Goal: Task Accomplishment & Management: Use online tool/utility

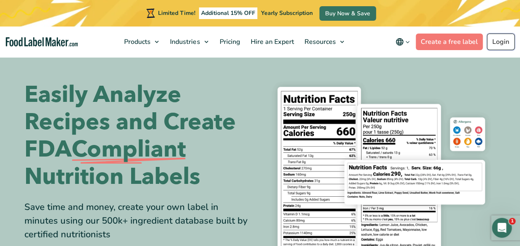
click at [495, 43] on link "Login" at bounding box center [500, 41] width 28 height 17
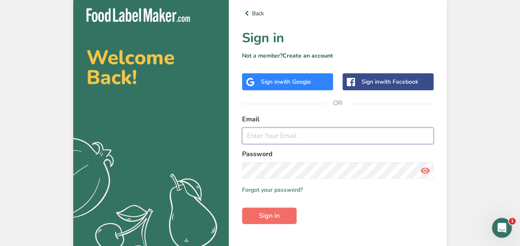
type input "[PERSON_NAME][EMAIL_ADDRESS][DOMAIN_NAME]"
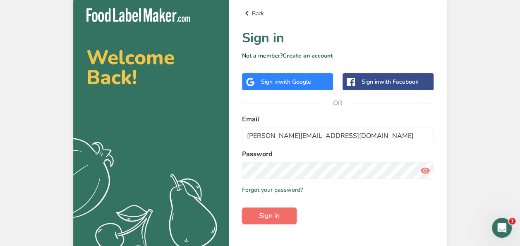
click at [270, 220] on span "Sign in" at bounding box center [269, 215] width 21 height 10
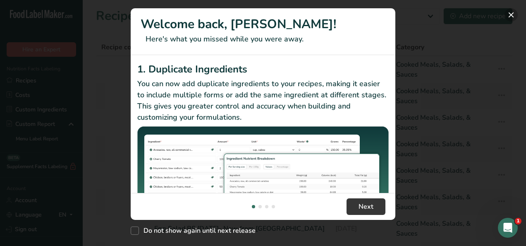
click at [509, 12] on button "New Features" at bounding box center [510, 14] width 13 height 13
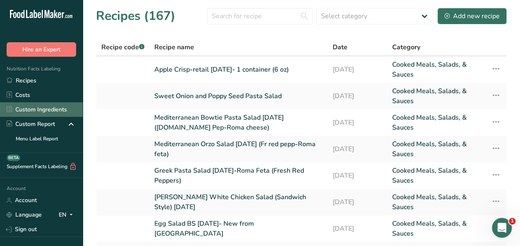
click at [31, 108] on link "Custom Ingredients" at bounding box center [41, 109] width 83 height 14
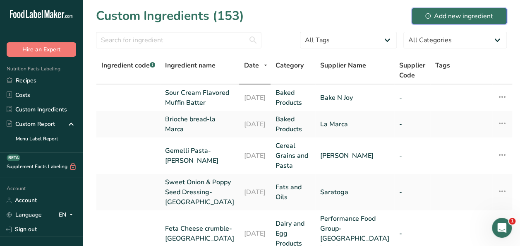
click at [437, 15] on div "Add new ingredient" at bounding box center [459, 16] width 68 height 10
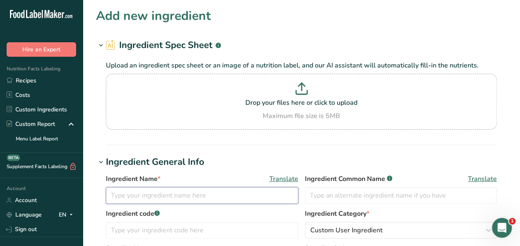
click at [148, 194] on input "text" at bounding box center [202, 195] width 192 height 17
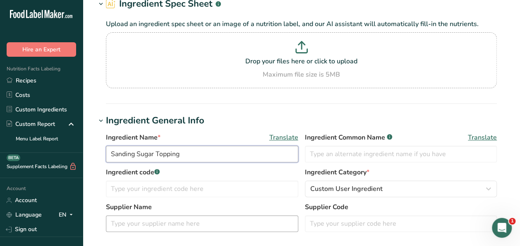
type input "Sanding Sugar Topping"
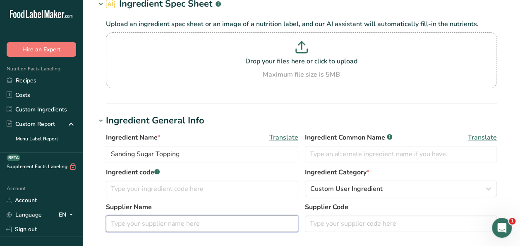
click at [170, 218] on input "text" at bounding box center [202, 223] width 192 height 17
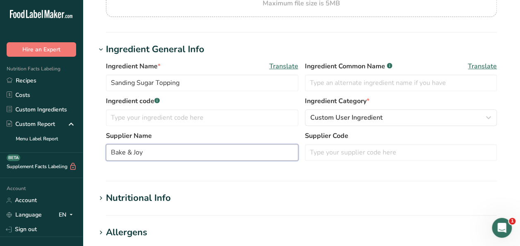
scroll to position [165, 0]
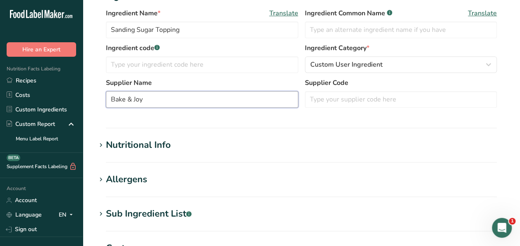
type input "Bake & Joy"
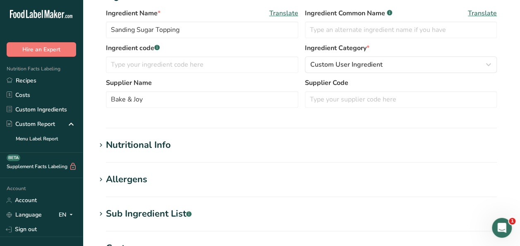
click at [139, 144] on div "Nutritional Info" at bounding box center [138, 145] width 65 height 14
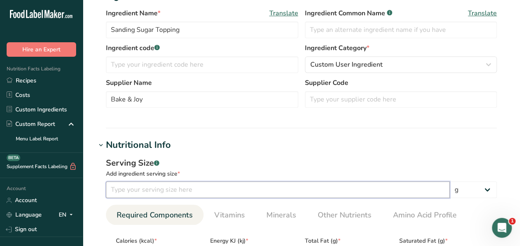
click at [125, 188] on input "number" at bounding box center [277, 189] width 343 height 17
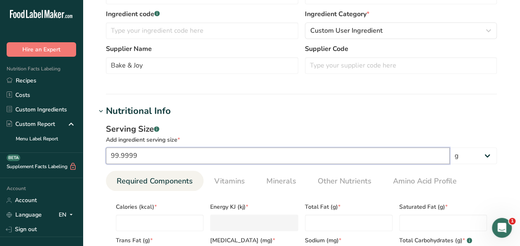
scroll to position [207, 0]
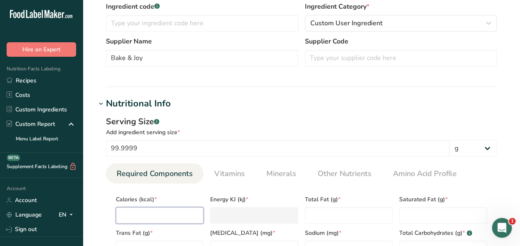
click at [135, 215] on input "number" at bounding box center [160, 215] width 88 height 17
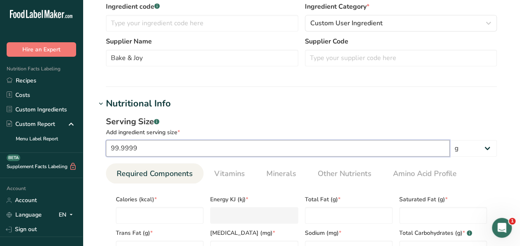
click at [145, 149] on input "99.9999" at bounding box center [277, 148] width 343 height 17
type input "9"
type input "100"
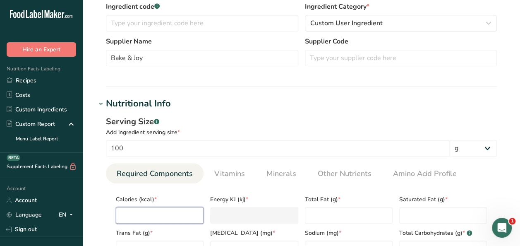
click at [136, 220] on input "number" at bounding box center [160, 215] width 88 height 17
type input "3"
type KJ "12.6"
type input "39"
type KJ "163.2"
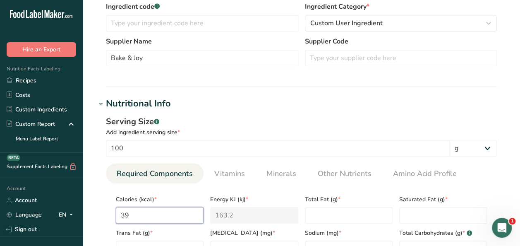
type input "399"
type KJ "1669.4"
type input "399.8"
type KJ "1672.8"
type input "399.8"
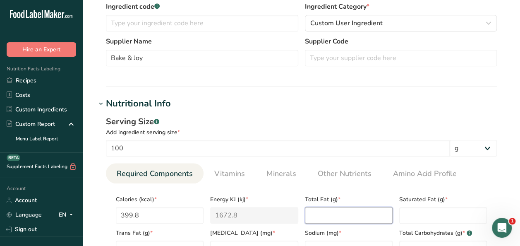
click at [327, 214] on Fat "number" at bounding box center [349, 215] width 88 height 17
type Fat "0"
click at [413, 213] on Fat "number" at bounding box center [443, 215] width 88 height 17
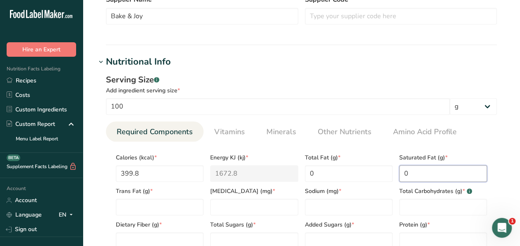
scroll to position [289, 0]
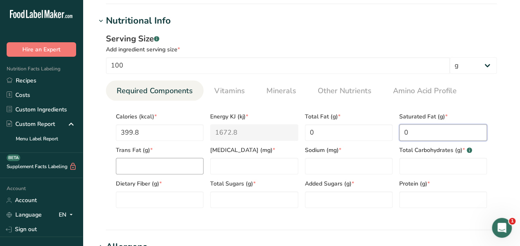
type Fat "0"
click at [160, 171] on Fat "number" at bounding box center [160, 165] width 88 height 17
type Fat "0"
click at [446, 158] on Carbohydrates "number" at bounding box center [443, 165] width 88 height 17
type Carbohydrates "99.95"
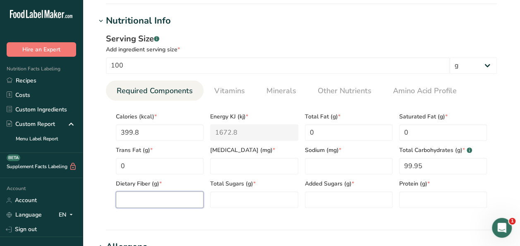
click at [133, 198] on Fiber "number" at bounding box center [160, 199] width 88 height 17
type Fiber "0"
click at [261, 198] on Sugars "number" at bounding box center [254, 199] width 88 height 17
type Sugars "99.95"
click at [315, 202] on Sugars "number" at bounding box center [349, 199] width 88 height 17
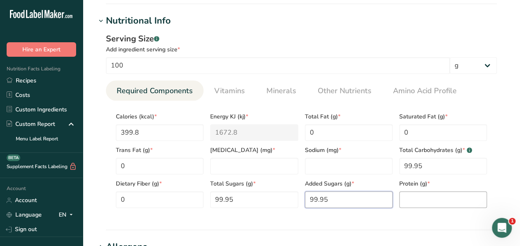
type Sugars "99.95"
click at [436, 206] on input "number" at bounding box center [443, 199] width 88 height 17
type input "0"
click at [222, 88] on span "Vitamins" at bounding box center [229, 90] width 31 height 11
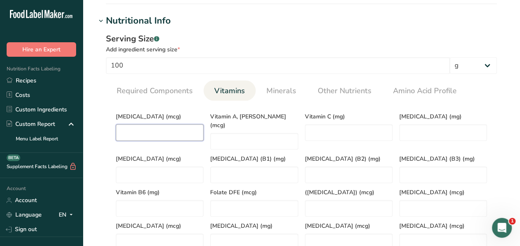
click at [140, 134] on D "number" at bounding box center [160, 132] width 88 height 17
type D "0"
click at [277, 91] on span "Minerals" at bounding box center [281, 90] width 30 height 11
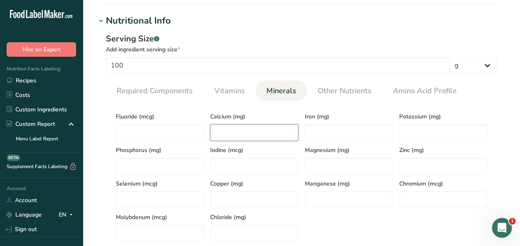
click at [231, 126] on input "number" at bounding box center [254, 132] width 88 height 17
type input "0"
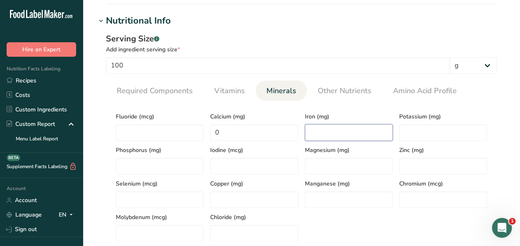
click at [327, 128] on input "number" at bounding box center [349, 132] width 88 height 17
type input "0"
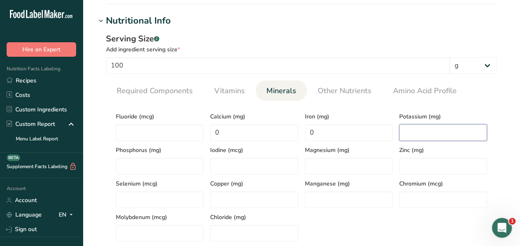
click at [441, 133] on input "number" at bounding box center [443, 132] width 88 height 17
type input "0"
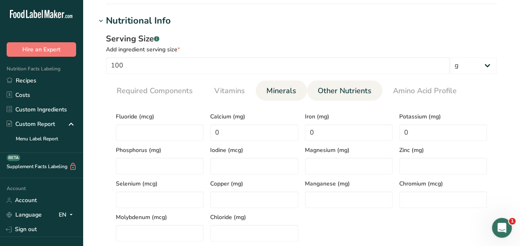
click at [342, 93] on span "Other Nutrients" at bounding box center [344, 90] width 54 height 11
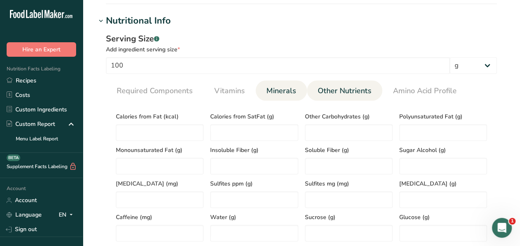
click at [278, 91] on span "Minerals" at bounding box center [281, 90] width 30 height 11
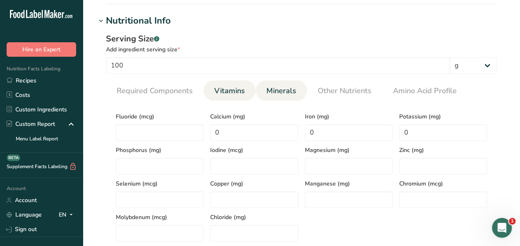
click at [226, 93] on span "Vitamins" at bounding box center [229, 90] width 31 height 11
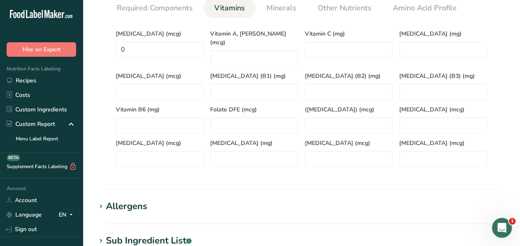
scroll to position [413, 0]
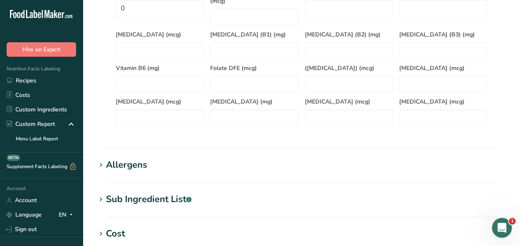
click at [118, 158] on div "Allergens" at bounding box center [126, 165] width 41 height 14
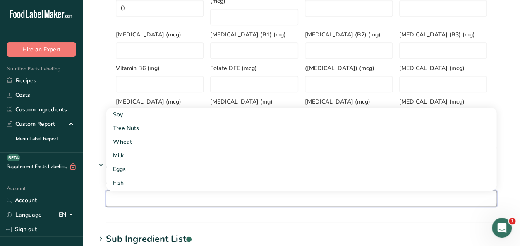
click at [143, 192] on input "text" at bounding box center [301, 197] width 390 height 13
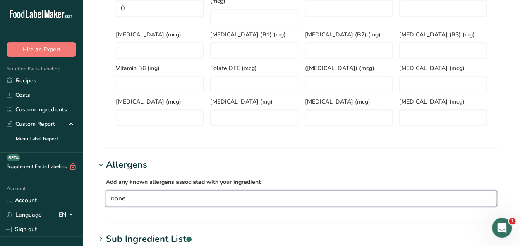
click at [114, 191] on input "none" at bounding box center [301, 197] width 390 height 13
type input "None"
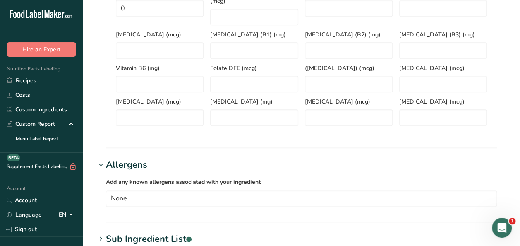
click at [150, 198] on div "Add any known allergens associated with your ingredient None" at bounding box center [301, 192] width 410 height 40
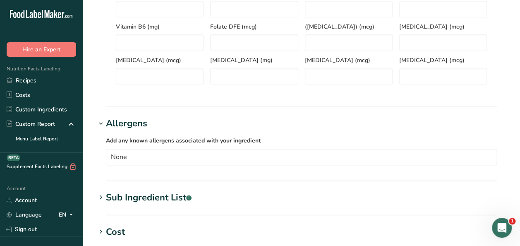
click at [160, 191] on div "Sub Ingredient List .a-a{fill:#347362;}.b-a{fill:#fff;}" at bounding box center [149, 198] width 86 height 14
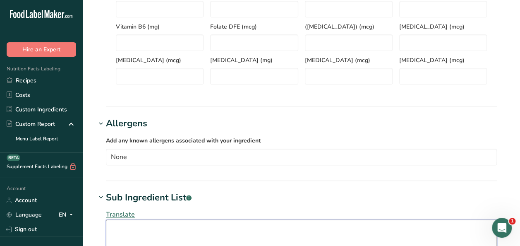
click at [135, 222] on textarea at bounding box center [301, 239] width 391 height 40
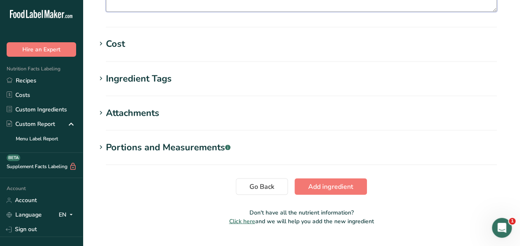
scroll to position [703, 0]
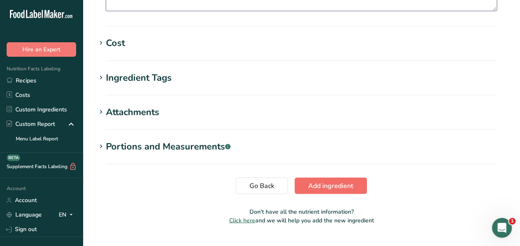
type textarea "Sugar"
click at [342, 180] on span "Add ingredient" at bounding box center [330, 185] width 45 height 10
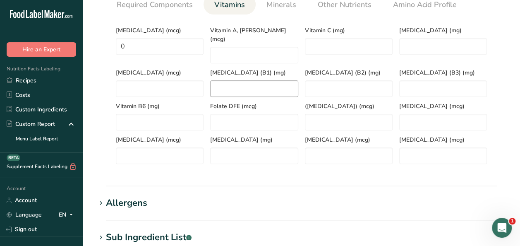
scroll to position [138, 0]
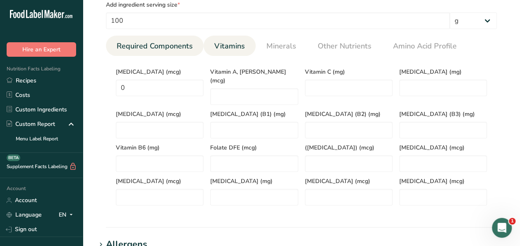
click at [145, 45] on span "Required Components" at bounding box center [155, 46] width 76 height 11
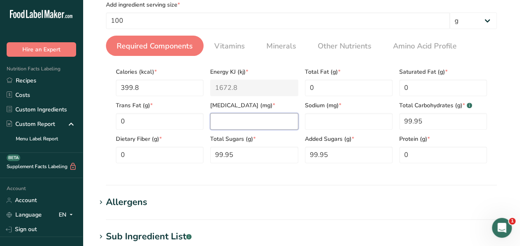
click at [226, 117] on input "number" at bounding box center [254, 121] width 88 height 17
type input "0"
click at [341, 123] on input "number" at bounding box center [349, 121] width 88 height 17
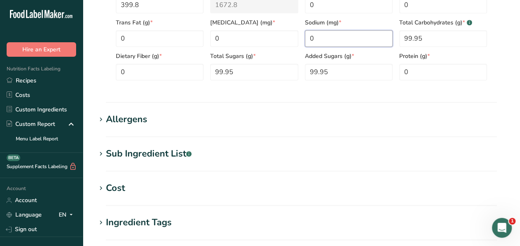
scroll to position [344, 0]
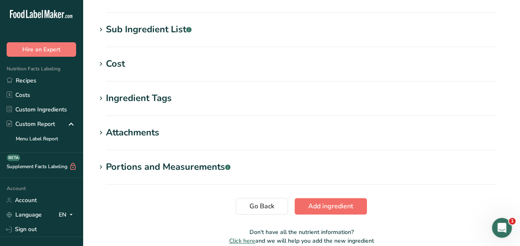
type input "0"
click at [348, 208] on span "Add ingredient" at bounding box center [330, 206] width 45 height 10
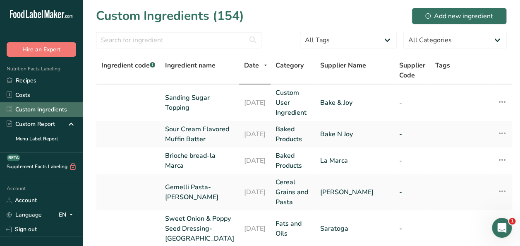
click at [51, 107] on link "Custom Ingredients" at bounding box center [41, 109] width 83 height 14
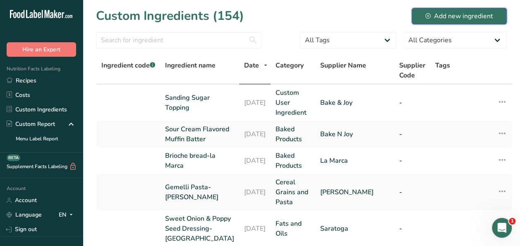
click at [467, 12] on div "Add new ingredient" at bounding box center [459, 16] width 68 height 10
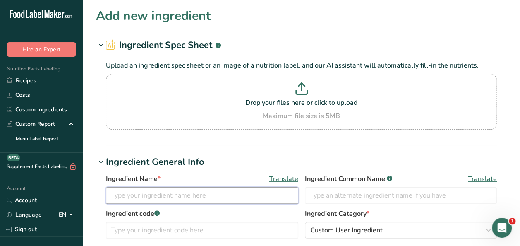
click at [143, 193] on input "text" at bounding box center [202, 195] width 192 height 17
type input "G"
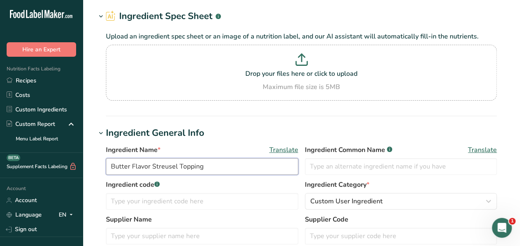
scroll to position [41, 0]
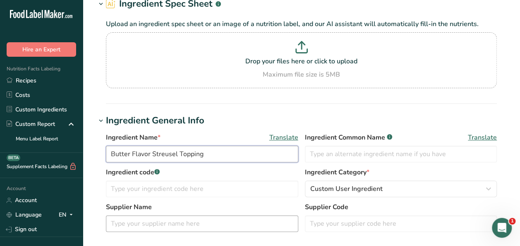
type input "Butter Flavor Streusel Topping"
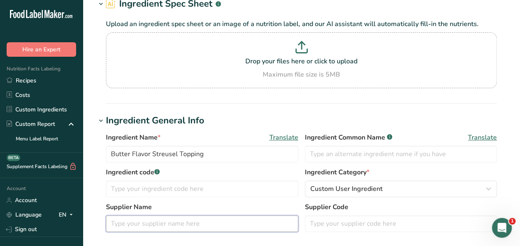
click at [155, 221] on input "text" at bounding box center [202, 223] width 192 height 17
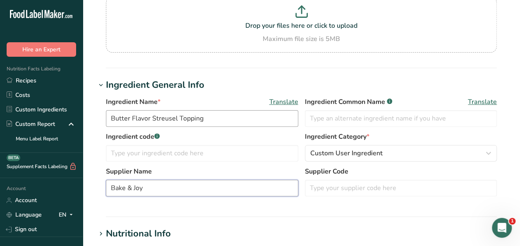
scroll to position [124, 0]
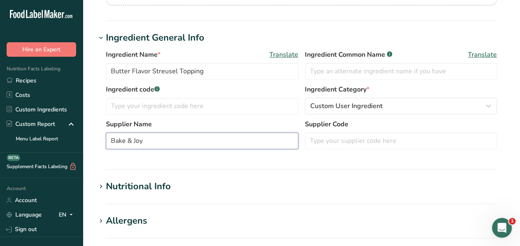
type input "Bake & Joy"
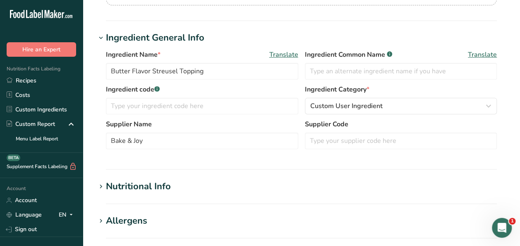
click at [140, 183] on div "Nutritional Info" at bounding box center [138, 186] width 65 height 14
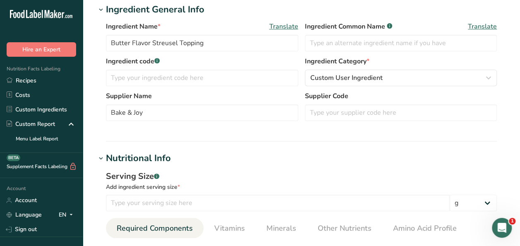
scroll to position [165, 0]
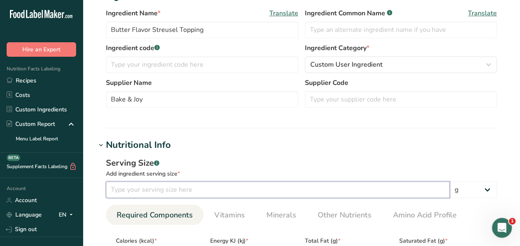
click at [129, 189] on input "number" at bounding box center [277, 189] width 343 height 17
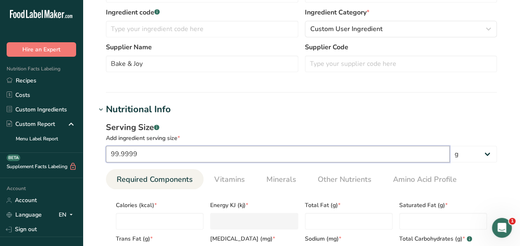
scroll to position [207, 0]
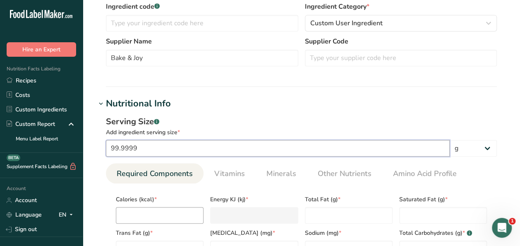
type input "99.9999"
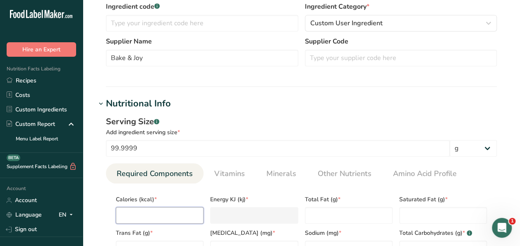
click at [131, 210] on input "number" at bounding box center [160, 215] width 88 height 17
type input "4"
type KJ "16.7"
type input "44"
type KJ "184.1"
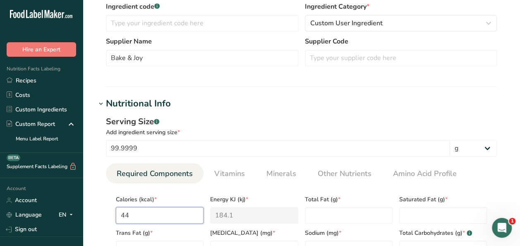
type input "446"
type KJ "1866.1"
type input "446.4"
type KJ "1867.7"
type input "446.4"
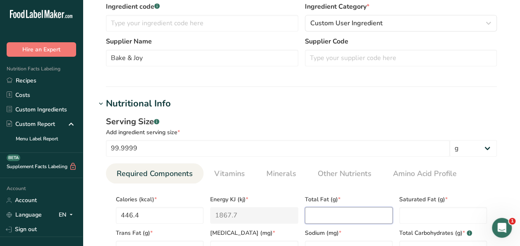
click at [320, 217] on Fat "number" at bounding box center [349, 215] width 88 height 17
type Fat "16.18"
click at [436, 217] on Fat "number" at bounding box center [443, 215] width 88 height 17
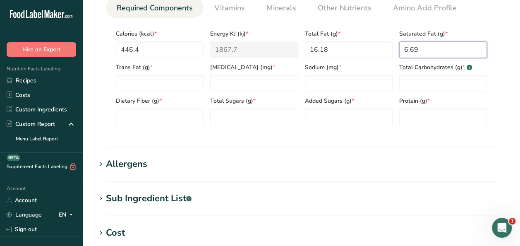
scroll to position [331, 0]
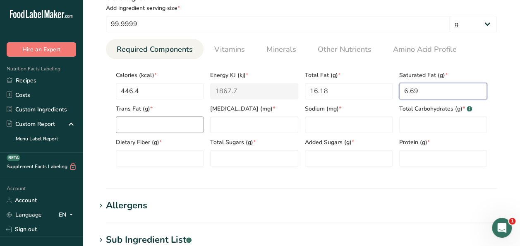
type Fat "6.69"
click at [150, 128] on Fat "number" at bounding box center [160, 124] width 88 height 17
type Fat "0"
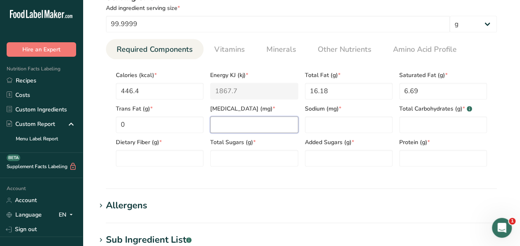
click at [221, 126] on input "number" at bounding box center [254, 124] width 88 height 17
type input "0.08"
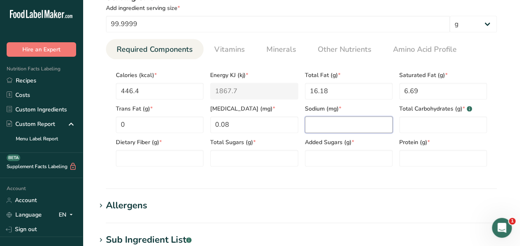
click at [313, 125] on input "number" at bounding box center [349, 124] width 88 height 17
type input "262.15"
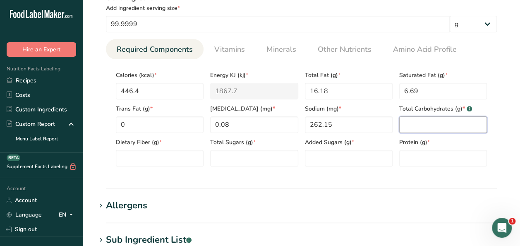
click at [450, 123] on Carbohydrates "number" at bounding box center [443, 124] width 88 height 17
type Carbohydrates "70.89"
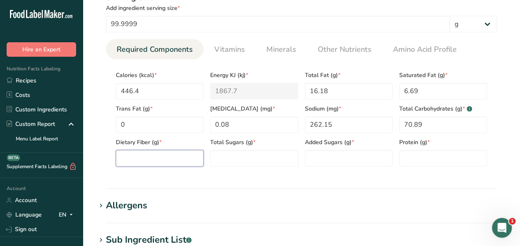
click at [153, 150] on Fiber "number" at bounding box center [160, 158] width 88 height 17
type Fiber "0.69"
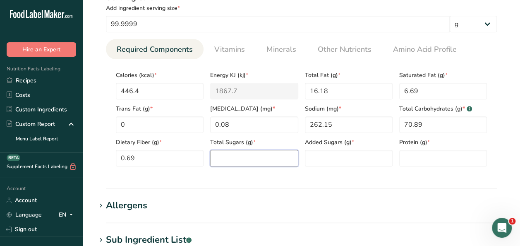
click at [223, 157] on Sugars "number" at bounding box center [254, 158] width 88 height 17
type Sugars "39.96"
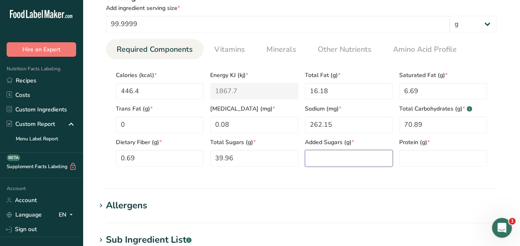
click at [361, 160] on Sugars "number" at bounding box center [349, 158] width 88 height 17
type Sugars "39.26"
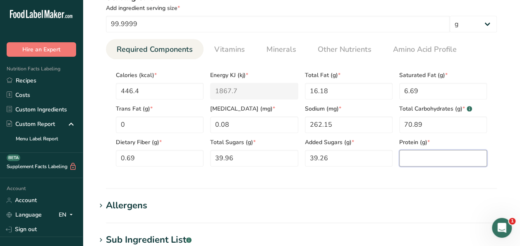
click at [434, 151] on input "number" at bounding box center [443, 158] width 88 height 17
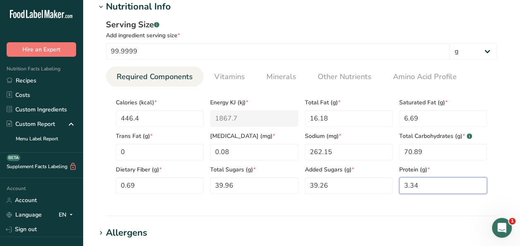
scroll to position [289, 0]
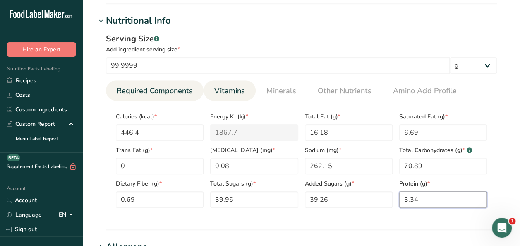
type input "3.34"
click at [229, 90] on span "Vitamins" at bounding box center [229, 90] width 31 height 11
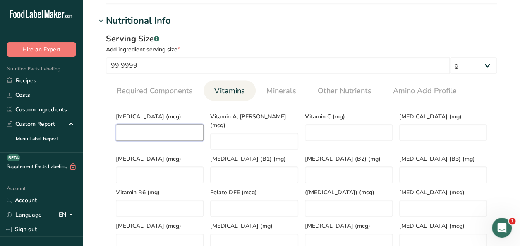
click at [136, 132] on D "number" at bounding box center [160, 132] width 88 height 17
type D "0"
click at [279, 88] on span "Minerals" at bounding box center [281, 90] width 30 height 11
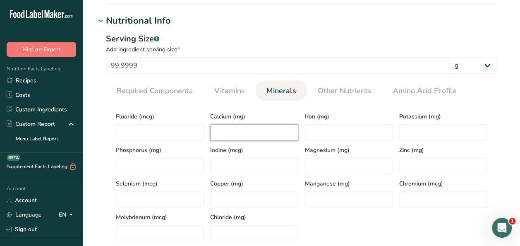
click at [232, 131] on input "number" at bounding box center [254, 132] width 88 height 17
type input "5.79"
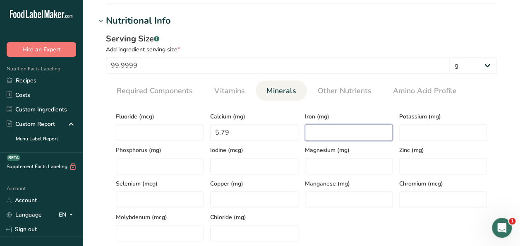
click at [327, 126] on input "number" at bounding box center [349, 132] width 88 height 17
type input "0.2"
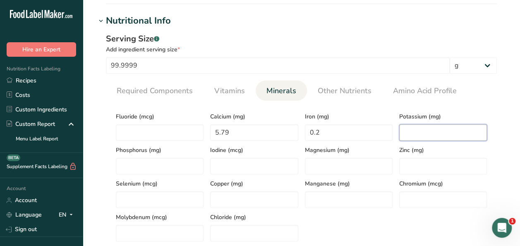
click at [424, 132] on input "number" at bounding box center [443, 132] width 88 height 17
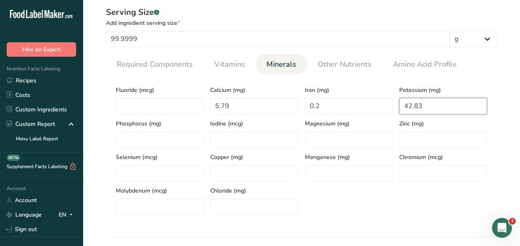
scroll to position [248, 0]
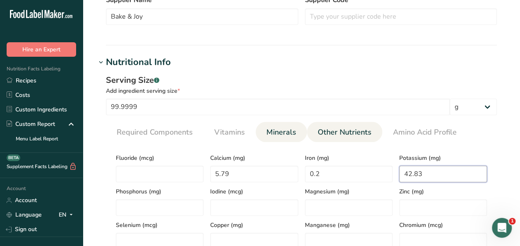
type input "42.83"
click at [336, 129] on span "Other Nutrients" at bounding box center [344, 131] width 54 height 11
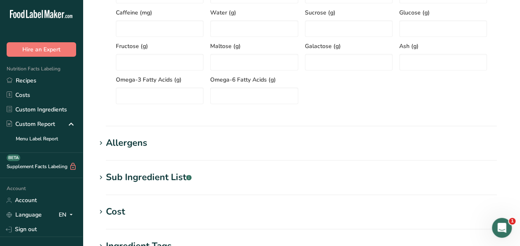
scroll to position [537, 0]
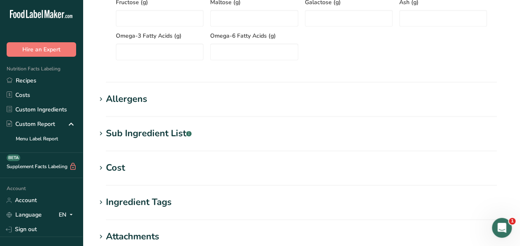
click at [121, 102] on div "Allergens" at bounding box center [126, 99] width 41 height 14
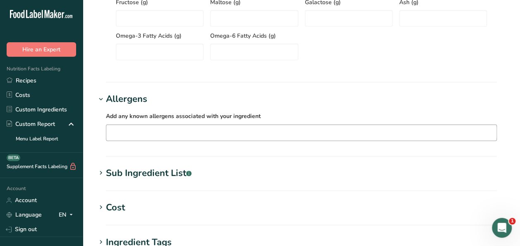
click at [132, 134] on input "text" at bounding box center [301, 132] width 390 height 13
type input "Wheat Milk and Soy"
click at [151, 170] on div "Sub Ingredient List .a-a{fill:#347362;}.b-a{fill:#fff;}" at bounding box center [149, 173] width 86 height 14
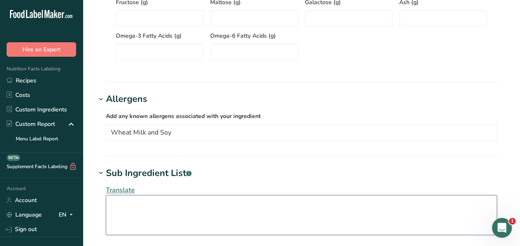
click at [144, 202] on textarea at bounding box center [301, 215] width 391 height 40
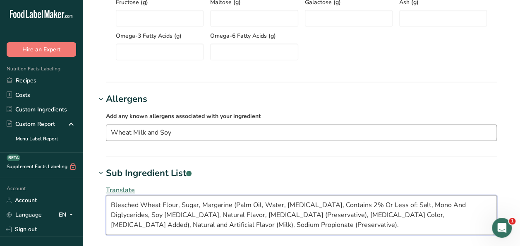
type textarea "Bleached Wheat Flour, Sugar, Margarine (Palm Oil, Water, [MEDICAL_DATA], Contai…"
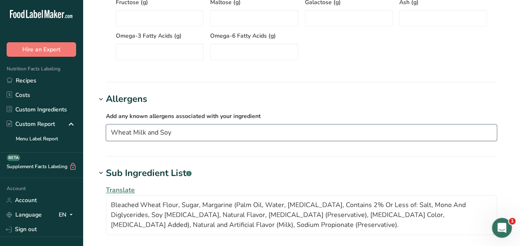
click at [131, 130] on input "Wheat Milk and Soy" at bounding box center [301, 132] width 390 height 13
click at [159, 131] on input "Wheat Milk and Soy" at bounding box center [301, 132] width 390 height 13
click at [131, 131] on input "Wheat Milk Soy" at bounding box center [301, 132] width 390 height 13
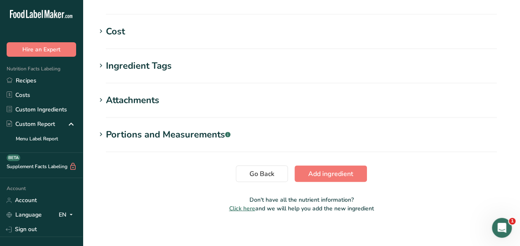
scroll to position [778, 0]
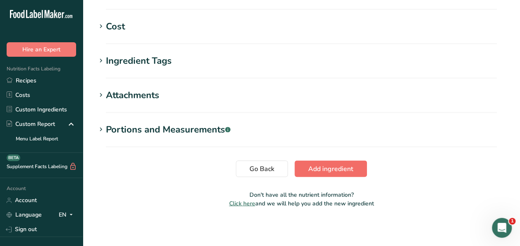
type input "Wheat Milk Soy"
click at [327, 165] on span "Add ingredient" at bounding box center [330, 168] width 45 height 10
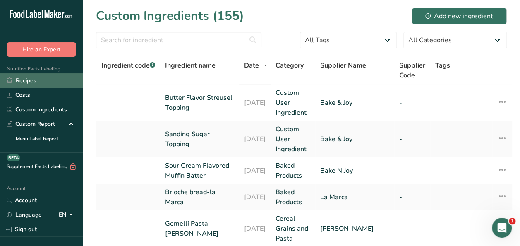
click at [18, 81] on link "Recipes" at bounding box center [41, 80] width 83 height 14
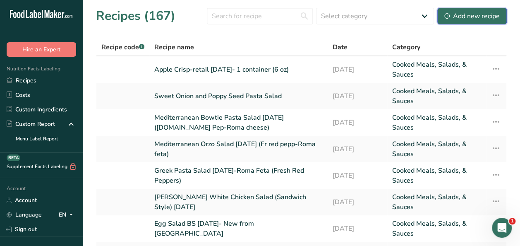
click at [465, 17] on div "Add new recipe" at bounding box center [471, 16] width 55 height 10
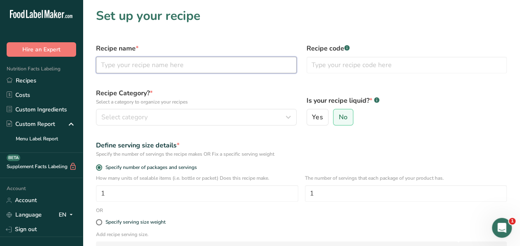
click at [117, 64] on input "text" at bounding box center [196, 65] width 200 height 17
type input "Peach Cobbler"
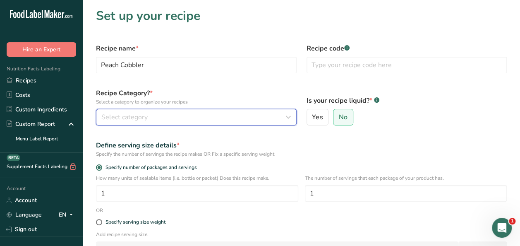
click at [141, 114] on span "Select category" at bounding box center [124, 117] width 46 height 10
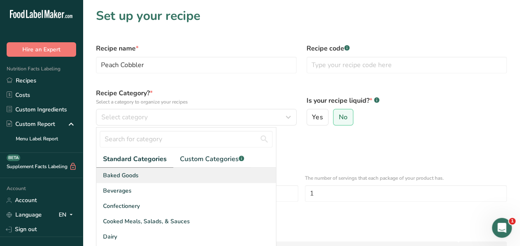
click at [123, 174] on span "Baked Goods" at bounding box center [121, 175] width 36 height 9
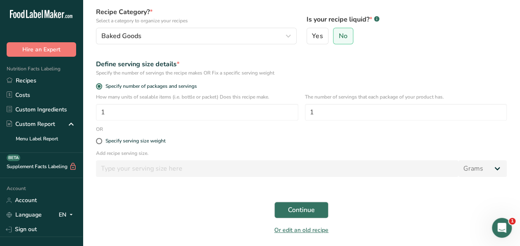
scroll to position [83, 0]
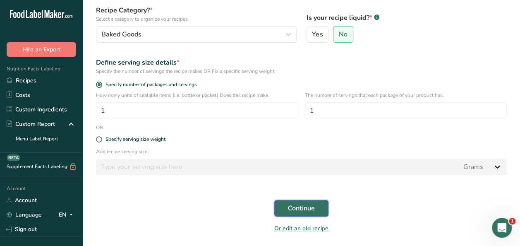
click at [292, 205] on span "Continue" at bounding box center [301, 208] width 27 height 10
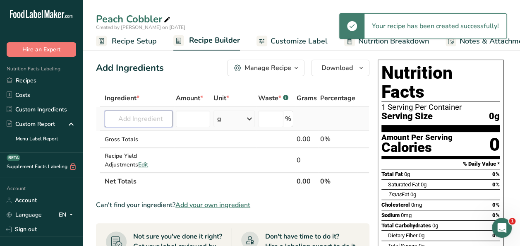
click at [151, 119] on input "text" at bounding box center [139, 118] width 68 height 17
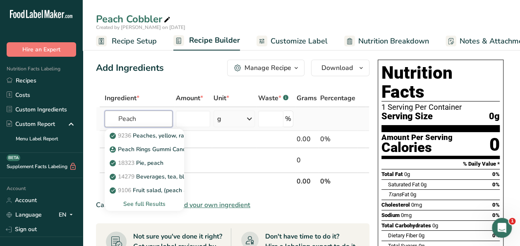
type input "Peach"
click at [140, 203] on div "See full Results" at bounding box center [144, 203] width 66 height 9
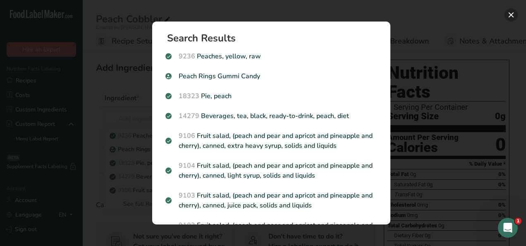
click at [510, 16] on button "Search results modal" at bounding box center [510, 14] width 13 height 13
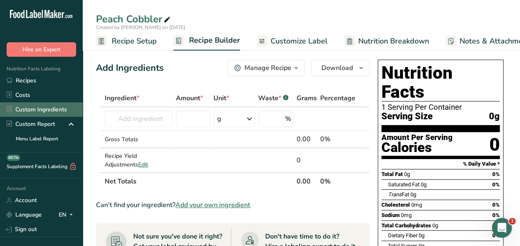
click at [34, 109] on link "Custom Ingredients" at bounding box center [41, 109] width 83 height 14
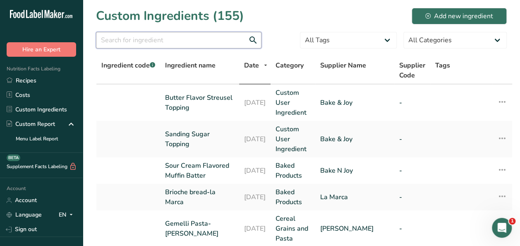
click at [190, 43] on input "text" at bounding box center [178, 40] width 165 height 17
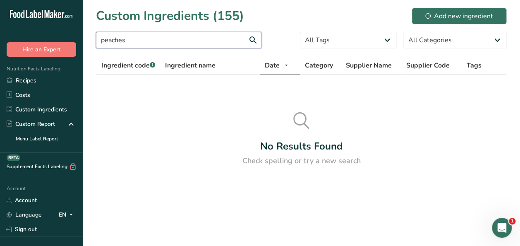
type input "peaches"
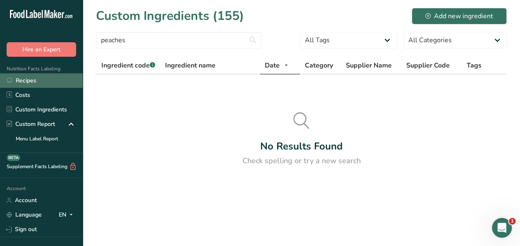
click at [29, 78] on link "Recipes" at bounding box center [41, 80] width 83 height 14
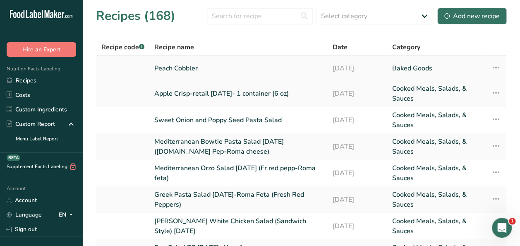
click at [191, 68] on link "Peach Cobbler" at bounding box center [238, 68] width 168 height 17
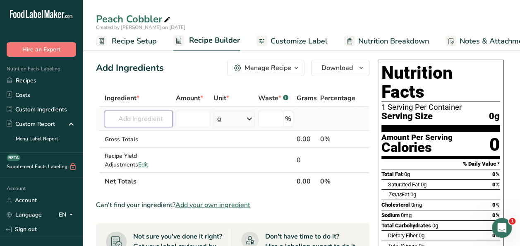
click at [136, 121] on input "text" at bounding box center [139, 118] width 68 height 17
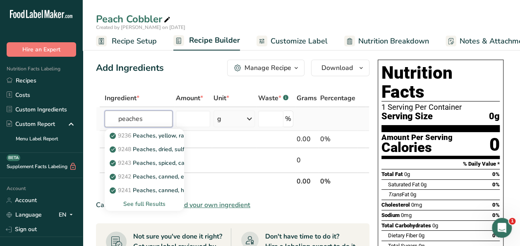
type input "peaches"
click at [140, 202] on div "See full Results" at bounding box center [144, 203] width 66 height 9
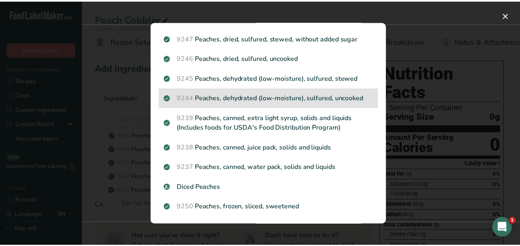
scroll to position [237, 0]
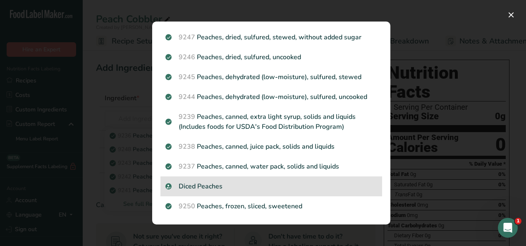
click at [217, 183] on p "Diced Peaches" at bounding box center [271, 186] width 212 height 10
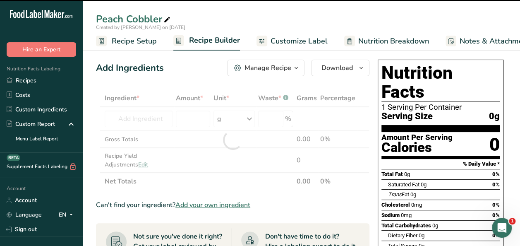
type input "0"
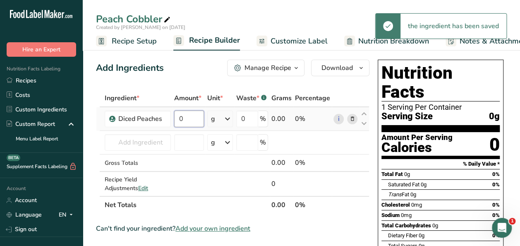
click at [194, 116] on input "0" at bounding box center [189, 118] width 30 height 17
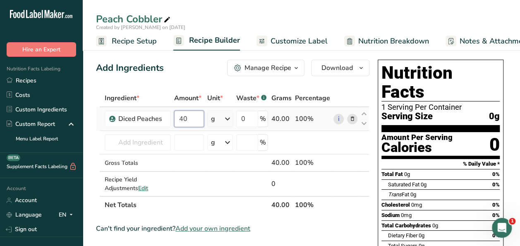
type input "40"
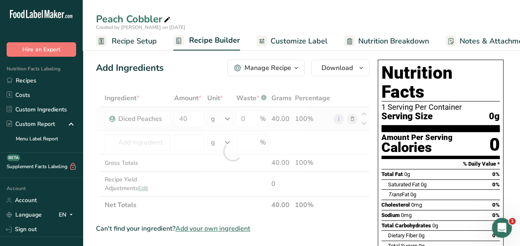
click at [231, 114] on div "Ingredient * Amount * Unit * Waste * .a-a{fill:#347362;}.b-a{fill:#fff;} Grams …" at bounding box center [232, 151] width 273 height 124
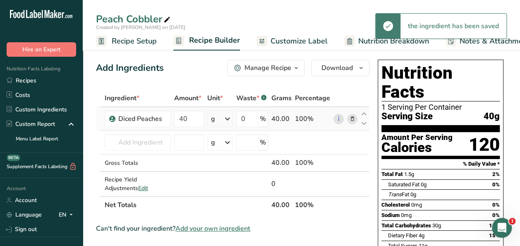
click at [231, 117] on icon at bounding box center [227, 118] width 10 height 15
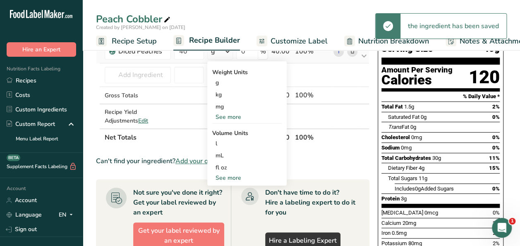
scroll to position [83, 0]
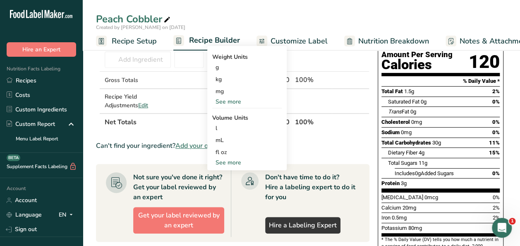
click at [231, 163] on div "See more" at bounding box center [246, 162] width 69 height 9
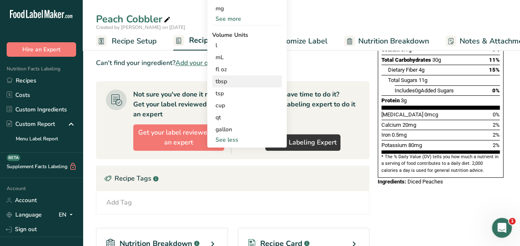
scroll to position [41, 0]
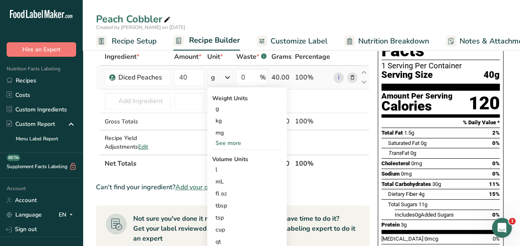
click at [233, 143] on div "See more" at bounding box center [246, 142] width 69 height 9
click at [231, 154] on div "lb" at bounding box center [246, 156] width 69 height 12
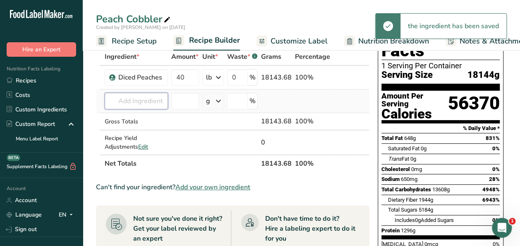
click at [147, 102] on input "text" at bounding box center [136, 101] width 63 height 17
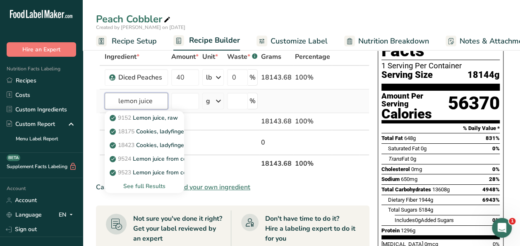
type input "lemon juice"
click at [140, 185] on div "See full Results" at bounding box center [144, 185] width 66 height 9
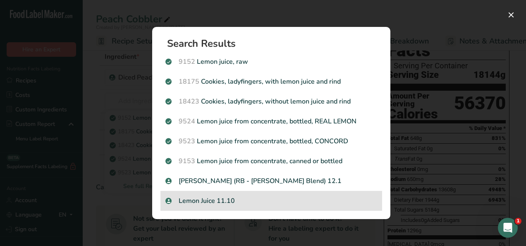
click at [214, 201] on p "Lemon Juice 11.10" at bounding box center [271, 200] width 212 height 10
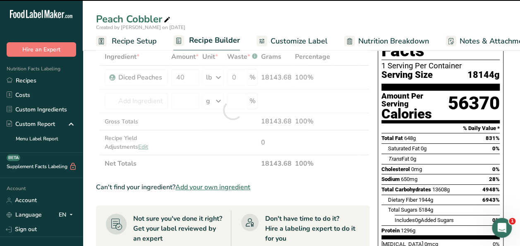
type input "0"
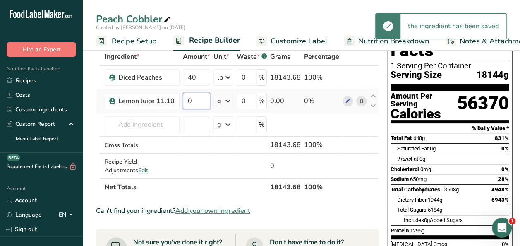
click at [199, 102] on input "0" at bounding box center [196, 101] width 27 height 17
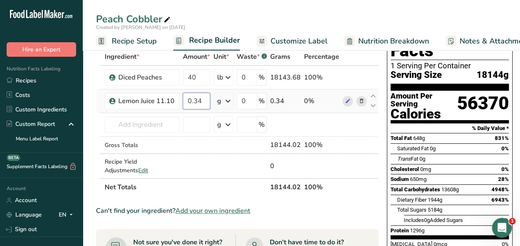
type input "0.34"
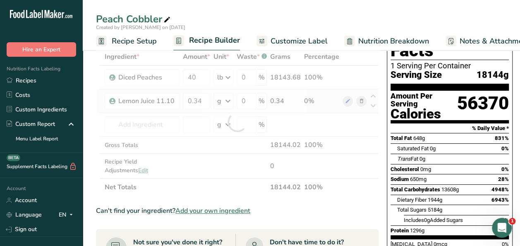
click at [229, 98] on div "Ingredient * Amount * Unit * Waste * .a-a{fill:#347362;}.b-a{fill:#fff;} Grams …" at bounding box center [237, 122] width 282 height 148
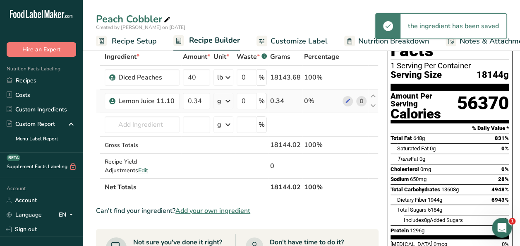
click at [229, 102] on icon at bounding box center [228, 100] width 10 height 15
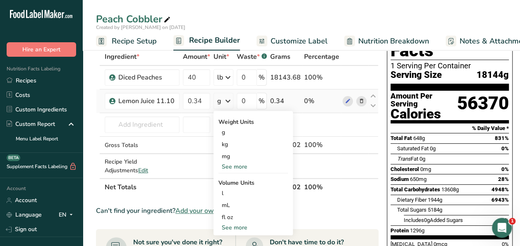
click at [238, 164] on div "See more" at bounding box center [252, 166] width 69 height 9
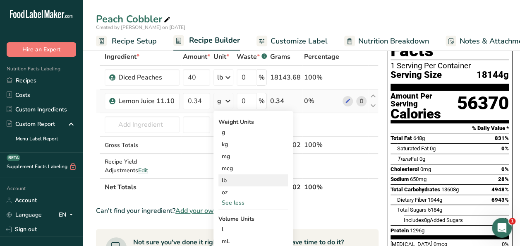
click at [235, 178] on div "lb" at bounding box center [252, 180] width 69 height 12
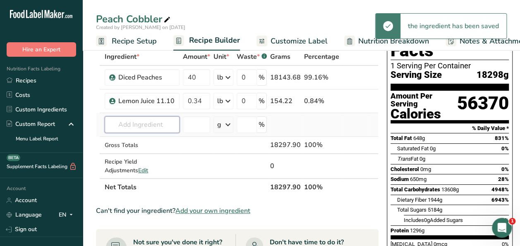
click at [145, 122] on input "text" at bounding box center [142, 124] width 75 height 17
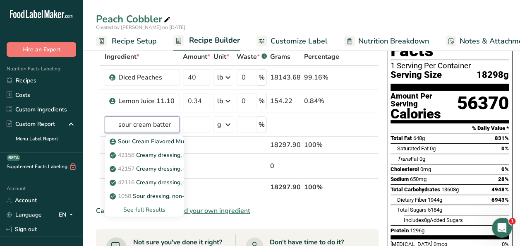
type input "sour cream batter"
click at [144, 208] on div "See full Results" at bounding box center [144, 209] width 66 height 9
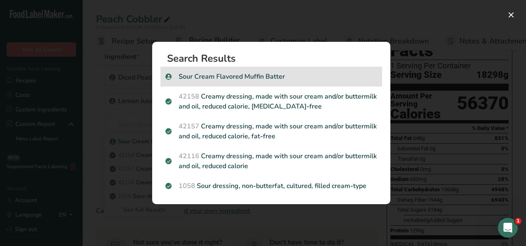
click at [208, 81] on p "Sour Cream Flavored Muffin Batter" at bounding box center [271, 77] width 212 height 10
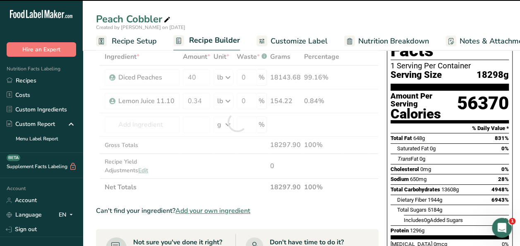
type input "0"
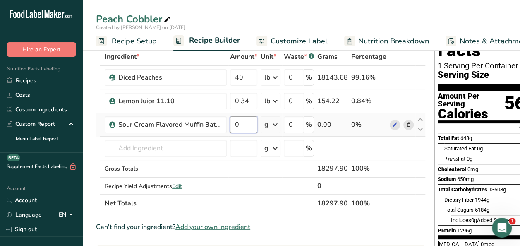
click at [249, 124] on input "0" at bounding box center [243, 124] width 27 height 17
type input "7.82"
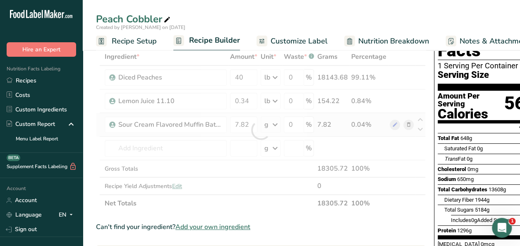
click at [276, 122] on div "Ingredient * Amount * Unit * Waste * .a-a{fill:#347362;}.b-a{fill:#fff;} Grams …" at bounding box center [260, 130] width 329 height 164
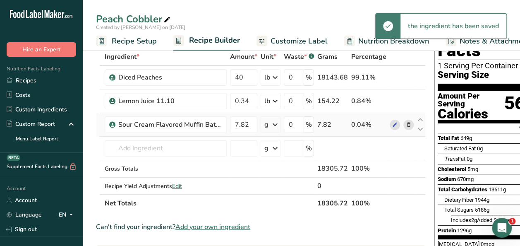
click at [278, 125] on icon at bounding box center [275, 124] width 10 height 15
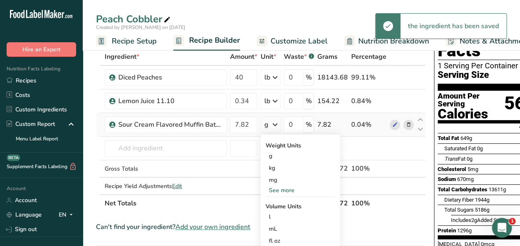
click at [284, 188] on div "See more" at bounding box center [299, 190] width 69 height 9
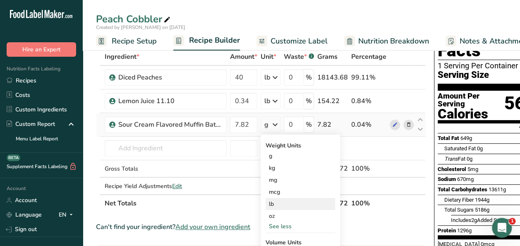
click at [277, 203] on div "lb" at bounding box center [299, 204] width 69 height 12
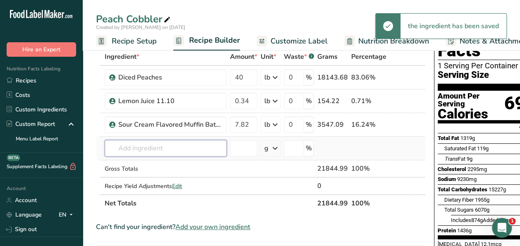
click at [152, 150] on input "text" at bounding box center [166, 148] width 122 height 17
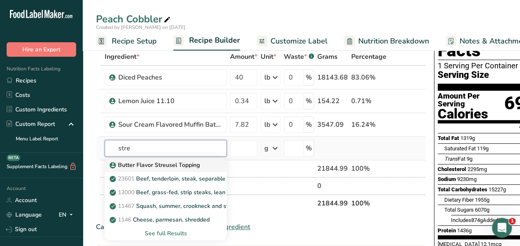
type input "stre"
click at [156, 162] on p "Butter Flavor Streusel Topping" at bounding box center [155, 164] width 88 height 9
type input "Butter Flavor Streusel Topping"
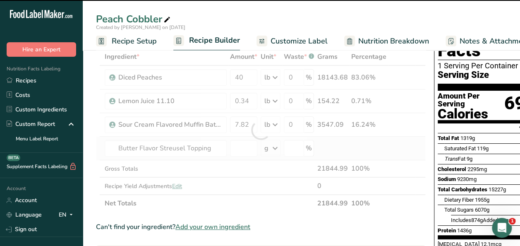
type input "0"
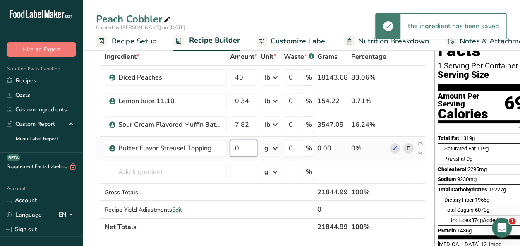
click at [243, 148] on input "0" at bounding box center [243, 148] width 27 height 17
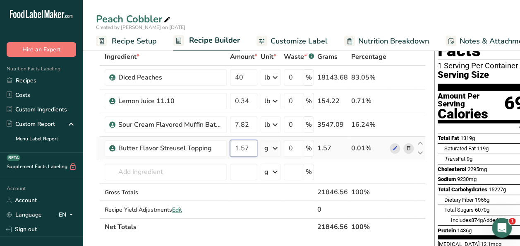
type input "1.57"
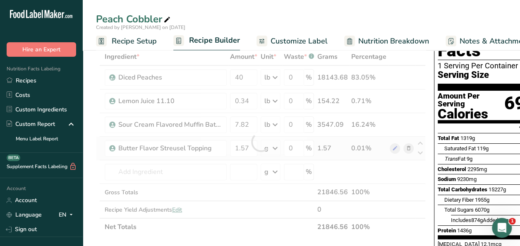
click at [276, 147] on div "Ingredient * Amount * Unit * Waste * .a-a{fill:#347362;}.b-a{fill:#fff;} Grams …" at bounding box center [260, 141] width 329 height 187
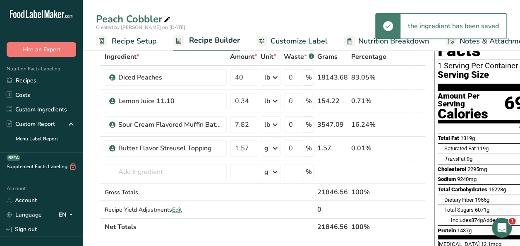
click at [276, 147] on icon at bounding box center [275, 148] width 10 height 15
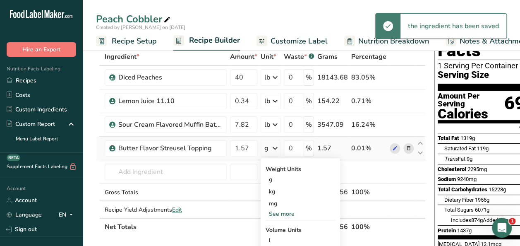
click at [287, 212] on div "See more" at bounding box center [299, 213] width 69 height 9
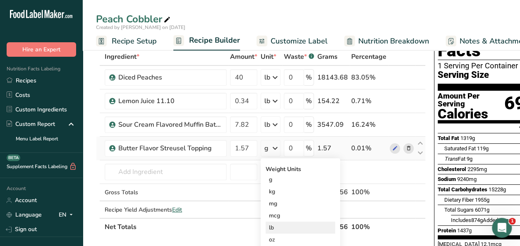
click at [278, 229] on div "lb" at bounding box center [299, 227] width 69 height 12
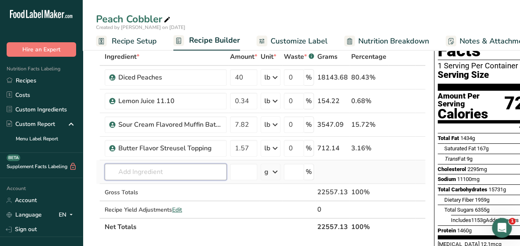
click at [140, 172] on input "text" at bounding box center [166, 171] width 122 height 17
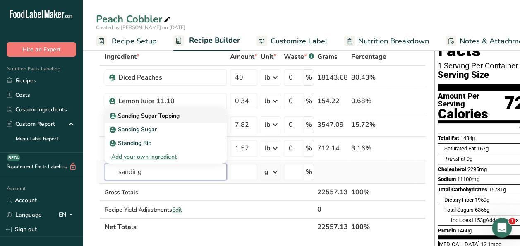
type input "sanding"
click at [166, 114] on p "Sanding Sugar Topping" at bounding box center [145, 115] width 68 height 9
type input "Sanding Sugar Topping"
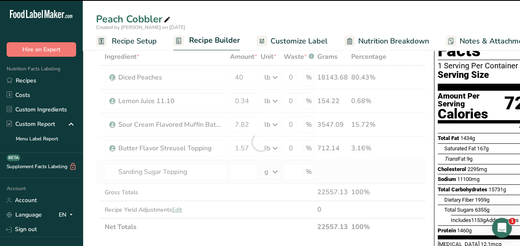
type input "0"
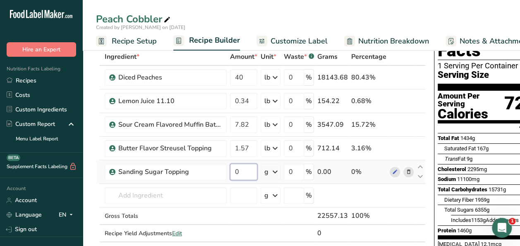
click at [249, 168] on input "0" at bounding box center [243, 171] width 27 height 17
type input "0.79"
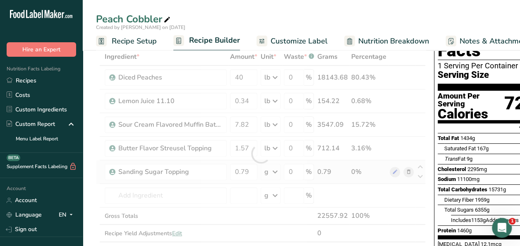
click at [275, 171] on div "Ingredient * Amount * Unit * Waste * .a-a{fill:#347362;}.b-a{fill:#fff;} Grams …" at bounding box center [260, 153] width 329 height 211
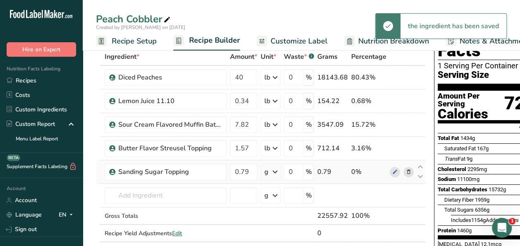
click at [275, 170] on icon at bounding box center [275, 171] width 10 height 15
click at [286, 235] on div "See more" at bounding box center [299, 237] width 69 height 9
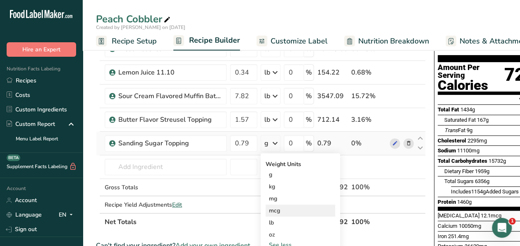
scroll to position [83, 0]
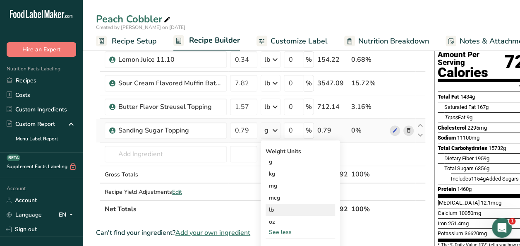
click at [275, 206] on div "lb" at bounding box center [299, 209] width 69 height 12
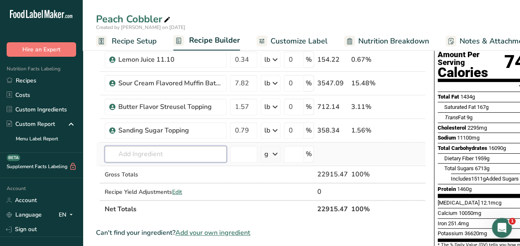
click at [130, 155] on input "text" at bounding box center [166, 153] width 122 height 17
type input "white sugar"
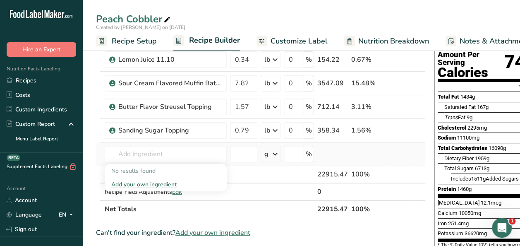
click at [275, 154] on icon at bounding box center [275, 153] width 10 height 15
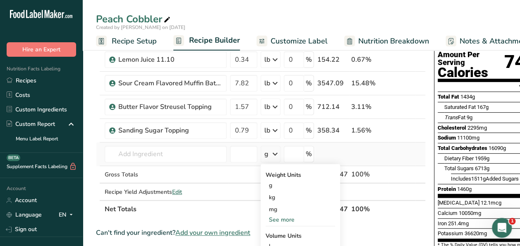
click at [282, 219] on div "See more" at bounding box center [299, 219] width 69 height 9
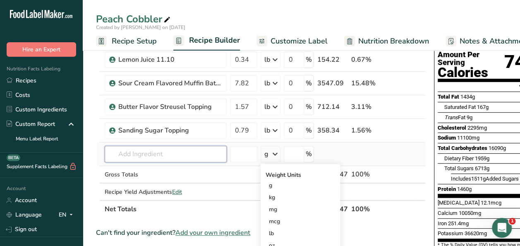
click at [162, 152] on input "text" at bounding box center [166, 153] width 122 height 17
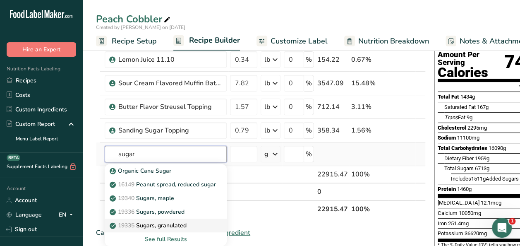
type input "sugar"
click at [174, 224] on p "19335 [GEOGRAPHIC_DATA], granulated" at bounding box center [148, 225] width 75 height 9
type input "Sugars, granulated"
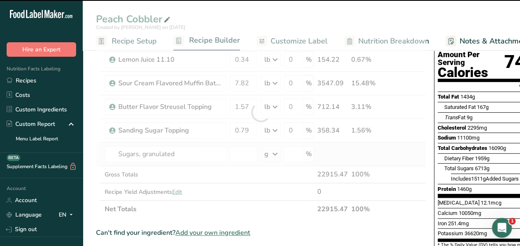
type input "0"
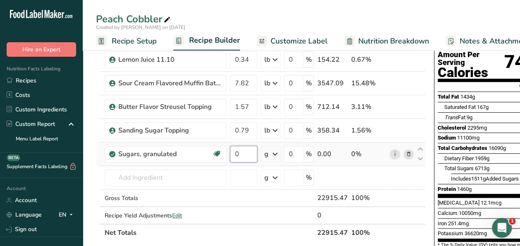
click at [244, 150] on input "0" at bounding box center [243, 153] width 27 height 17
type input "1.1"
click at [276, 152] on div "Ingredient * Amount * Unit * Waste * .a-a{fill:#347362;}.b-a{fill:#fff;} Grams …" at bounding box center [260, 124] width 329 height 234
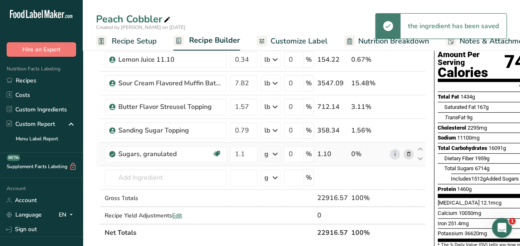
click at [276, 152] on icon at bounding box center [275, 153] width 10 height 15
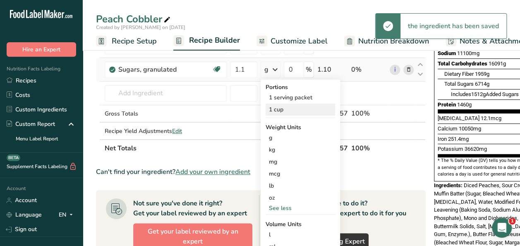
scroll to position [207, 0]
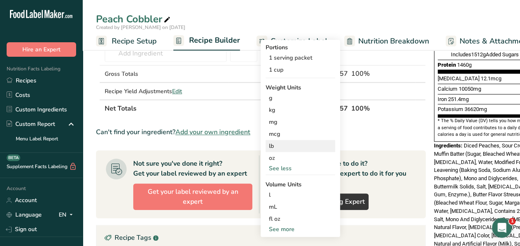
click at [279, 146] on div "lb" at bounding box center [299, 146] width 69 height 12
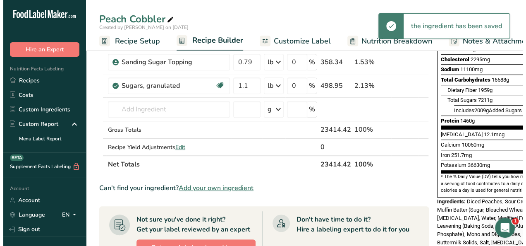
scroll to position [83, 0]
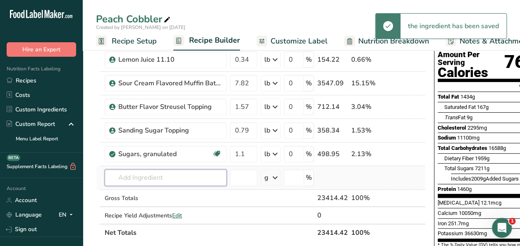
click at [158, 178] on input "text" at bounding box center [166, 177] width 122 height 17
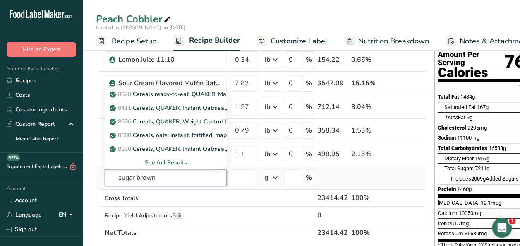
type input "sugar brown"
click at [163, 160] on div "See full Results" at bounding box center [165, 162] width 109 height 9
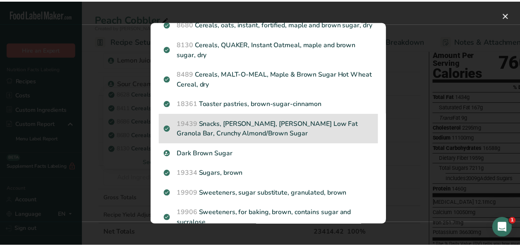
scroll to position [124, 0]
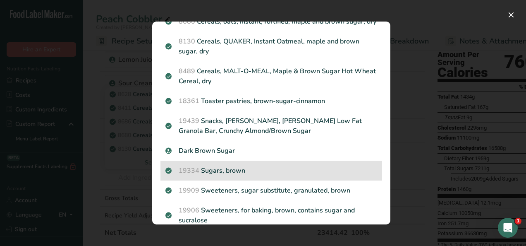
click at [228, 175] on p "19334 Sugars, brown" at bounding box center [271, 170] width 212 height 10
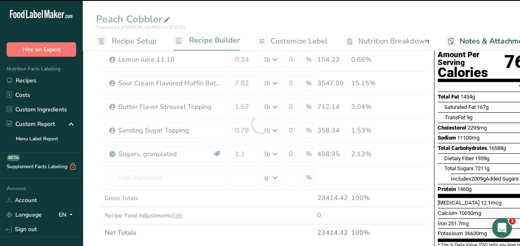
type input "0"
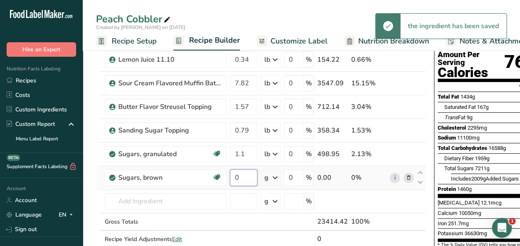
click at [248, 175] on input "0" at bounding box center [243, 177] width 27 height 17
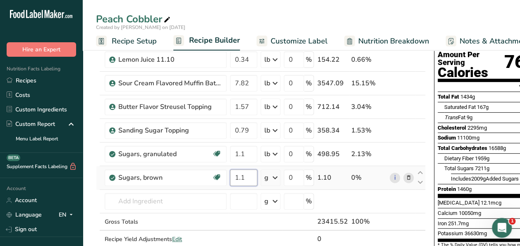
type input "1.1"
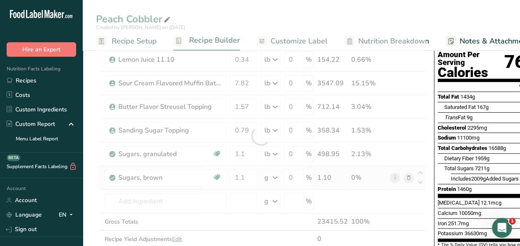
click at [274, 178] on div "Ingredient * Amount * Unit * Waste * .a-a{fill:#347362;}.b-a{fill:#fff;} Grams …" at bounding box center [260, 136] width 329 height 258
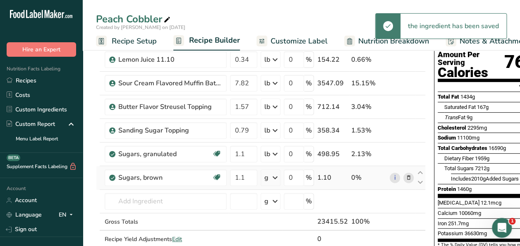
click at [279, 178] on icon at bounding box center [275, 177] width 10 height 15
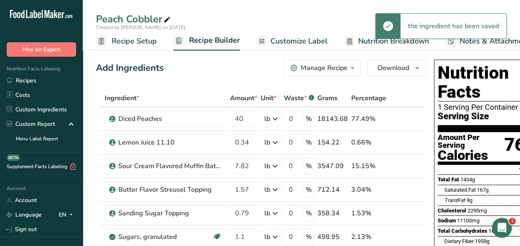
scroll to position [165, 0]
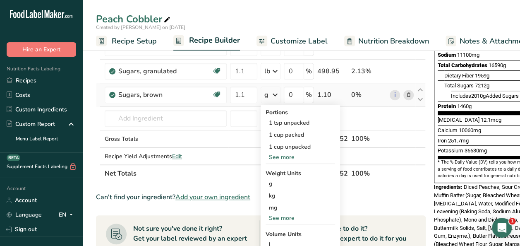
click at [279, 215] on div "See more" at bounding box center [299, 217] width 69 height 9
click at [277, 226] on div "lb" at bounding box center [299, 231] width 69 height 12
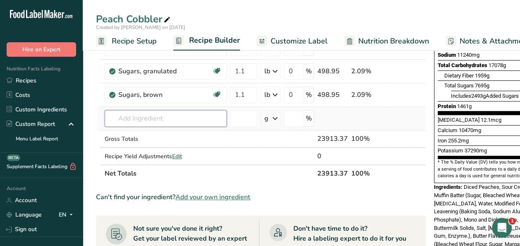
click at [154, 115] on input "text" at bounding box center [166, 118] width 122 height 17
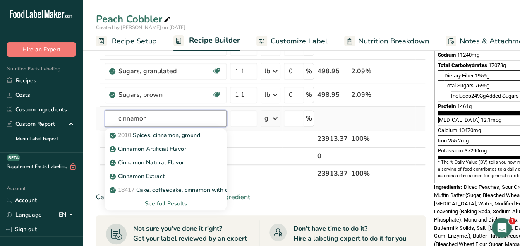
type input "cinnamon"
click at [165, 204] on div "See full Results" at bounding box center [165, 203] width 109 height 9
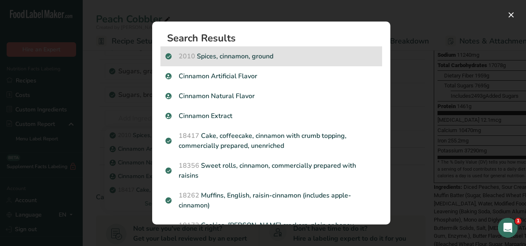
click at [254, 63] on div "2010 Spices, cinnamon, ground" at bounding box center [271, 56] width 222 height 20
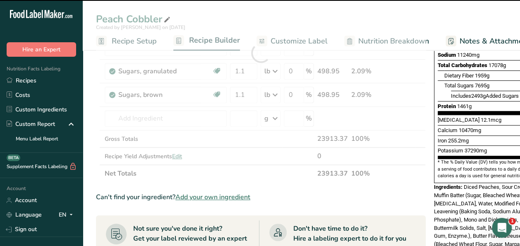
type input "0"
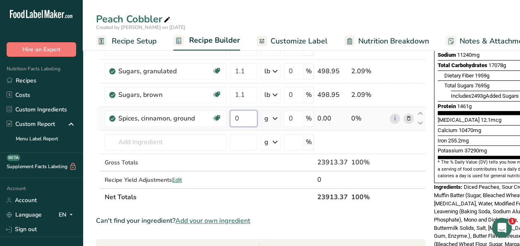
click at [246, 114] on input "0" at bounding box center [243, 118] width 27 height 17
type input "0.05"
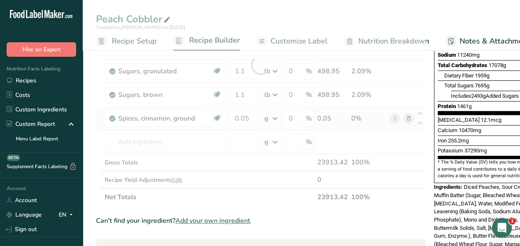
click at [279, 116] on div "Ingredient * Amount * Unit * Waste * .a-a{fill:#347362;}.b-a{fill:#fff;} Grams …" at bounding box center [260, 64] width 329 height 281
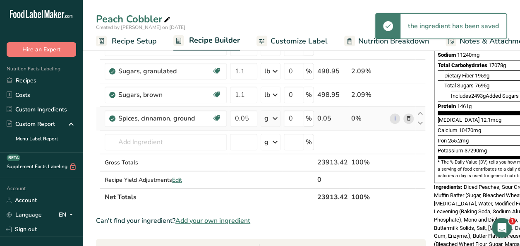
click at [276, 118] on icon at bounding box center [275, 118] width 10 height 15
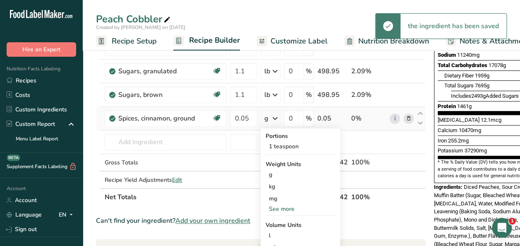
click at [284, 207] on div "See more" at bounding box center [299, 208] width 69 height 9
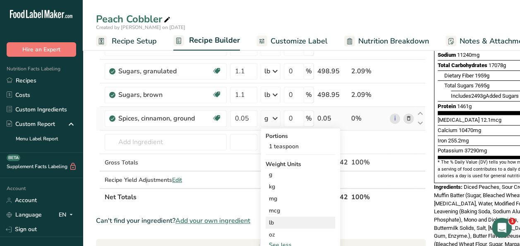
click at [284, 222] on div "lb" at bounding box center [299, 222] width 69 height 12
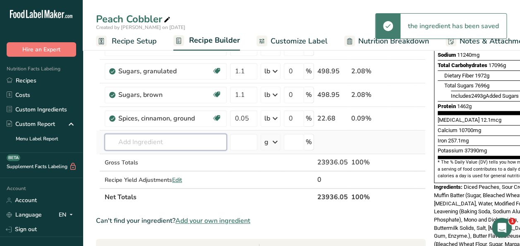
click at [155, 138] on input "text" at bounding box center [166, 141] width 122 height 17
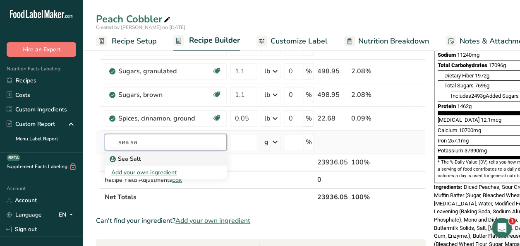
type input "sea sa"
click at [133, 157] on p "Sea Salt" at bounding box center [125, 158] width 29 height 9
type input "Sea Salt"
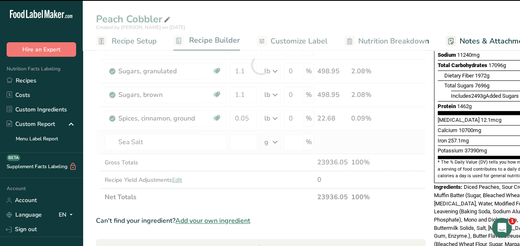
type input "0"
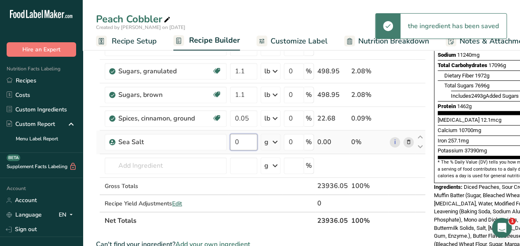
click at [246, 138] on input "0" at bounding box center [243, 141] width 27 height 17
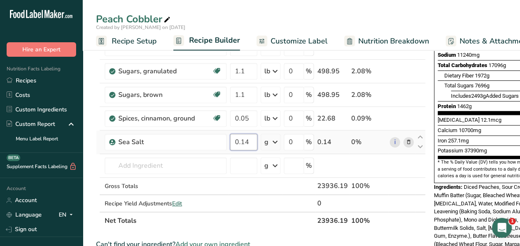
type input "0.14"
click at [277, 138] on div "Ingredient * Amount * Unit * Waste * .a-a{fill:#347362;}.b-a{fill:#fff;} Grams …" at bounding box center [260, 76] width 329 height 305
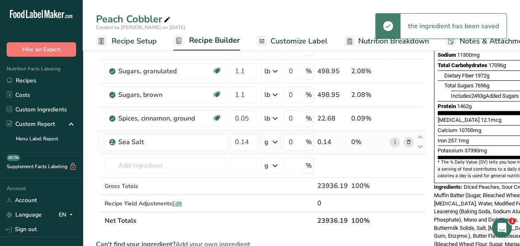
click at [277, 138] on icon at bounding box center [275, 141] width 10 height 15
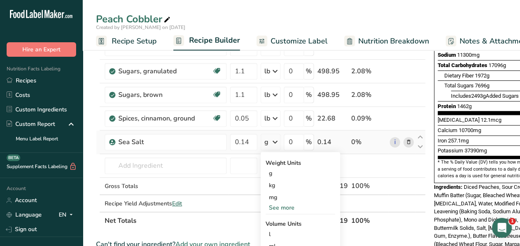
click at [288, 203] on div "See more" at bounding box center [299, 207] width 69 height 9
click at [281, 221] on div "lb" at bounding box center [299, 221] width 69 height 12
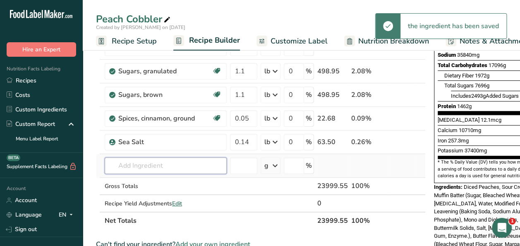
click at [162, 163] on input "text" at bounding box center [166, 165] width 122 height 17
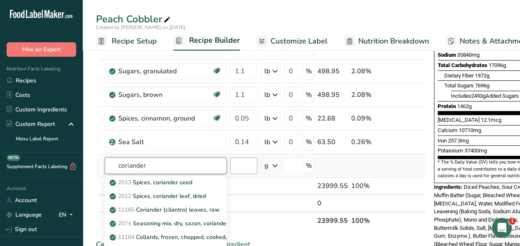
type input "coriander"
click at [254, 161] on input "number" at bounding box center [243, 165] width 27 height 17
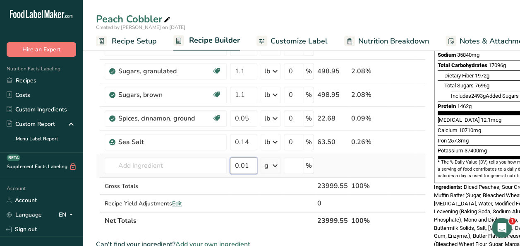
type input "0.01"
click at [277, 164] on icon at bounding box center [275, 165] width 10 height 15
click at [275, 228] on div "See more" at bounding box center [299, 230] width 69 height 9
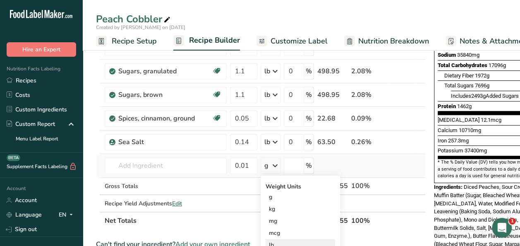
click at [275, 241] on div "lb" at bounding box center [299, 244] width 69 height 12
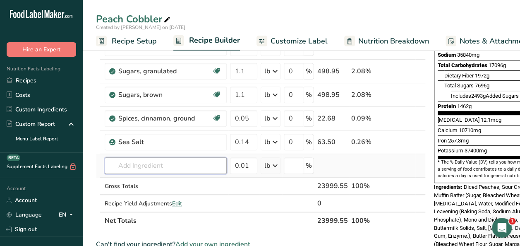
click at [188, 161] on input "text" at bounding box center [166, 165] width 122 height 17
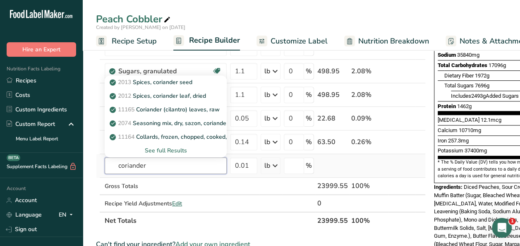
type input "coriander"
click at [172, 149] on div "See full Results" at bounding box center [165, 150] width 109 height 9
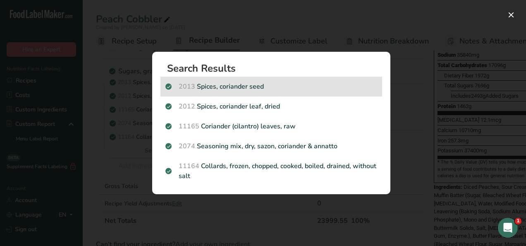
click at [224, 88] on p "2013 Spices, coriander seed" at bounding box center [271, 86] width 212 height 10
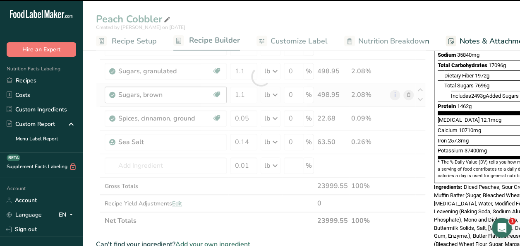
type input "0"
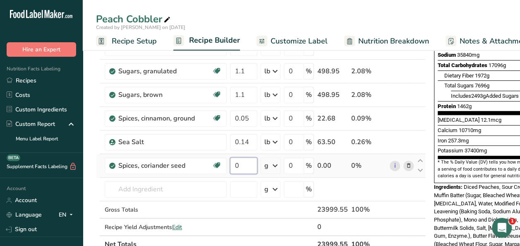
click at [245, 165] on input "0" at bounding box center [243, 165] width 27 height 17
type input "0.01"
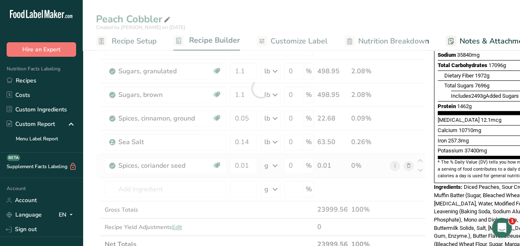
click at [278, 163] on div "Ingredient * Amount * Unit * Waste * .a-a{fill:#347362;}.b-a{fill:#fff;} Grams …" at bounding box center [260, 88] width 329 height 329
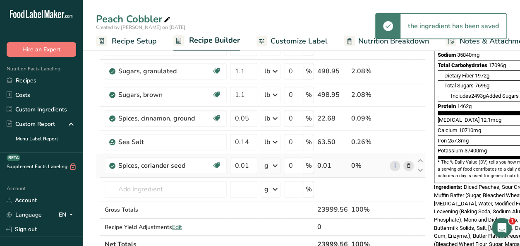
click at [277, 164] on icon at bounding box center [275, 165] width 10 height 15
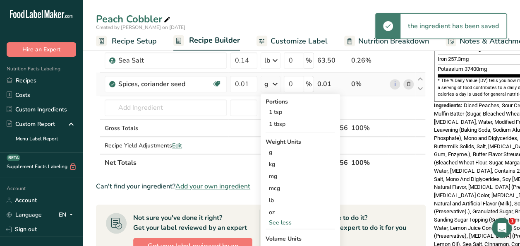
scroll to position [248, 0]
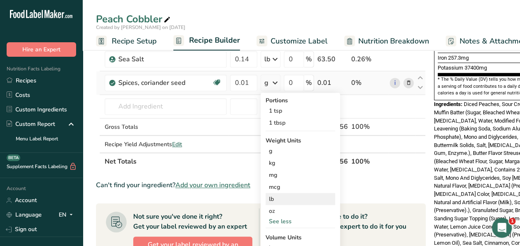
click at [274, 197] on div "lb" at bounding box center [299, 199] width 69 height 12
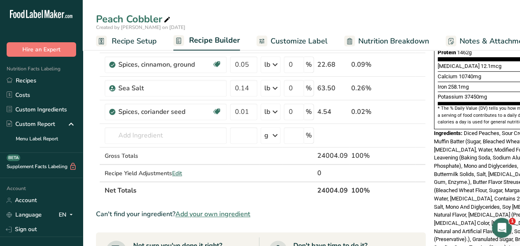
scroll to position [207, 0]
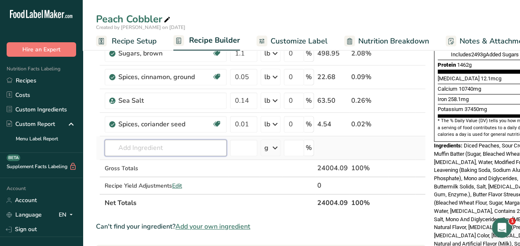
click at [141, 145] on input "text" at bounding box center [166, 147] width 122 height 17
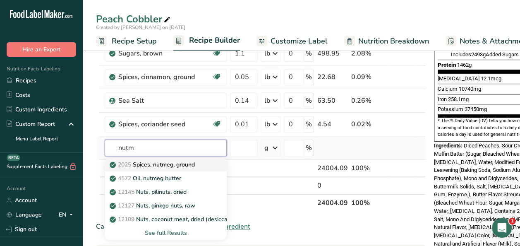
type input "nutm"
click at [160, 160] on p "2025 Spices, nutmeg, ground" at bounding box center [152, 164] width 83 height 9
type input "Spices, nutmeg, ground"
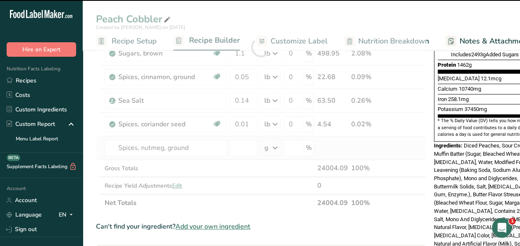
type input "0"
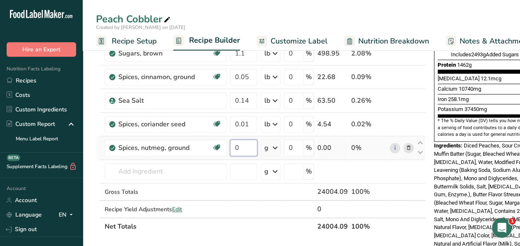
click at [246, 148] on input "0" at bounding box center [243, 147] width 27 height 17
type input "0.01"
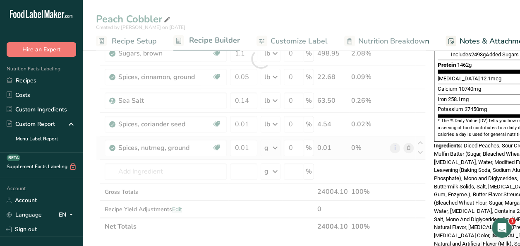
click at [275, 145] on div "Ingredient * Amount * Unit * Waste * .a-a{fill:#347362;}.b-a{fill:#fff;} Grams …" at bounding box center [260, 59] width 329 height 352
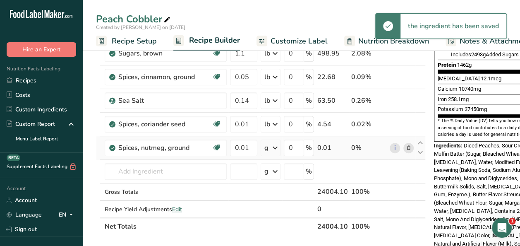
click at [275, 145] on icon at bounding box center [275, 147] width 10 height 15
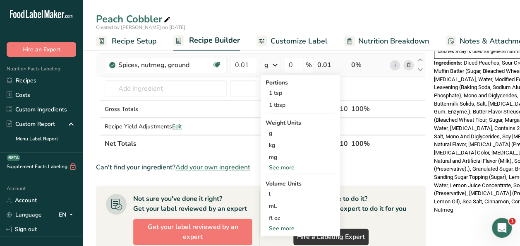
click at [284, 163] on div "See more" at bounding box center [299, 167] width 69 height 9
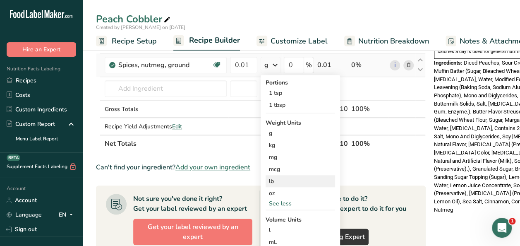
click at [280, 180] on div "lb" at bounding box center [299, 181] width 69 height 12
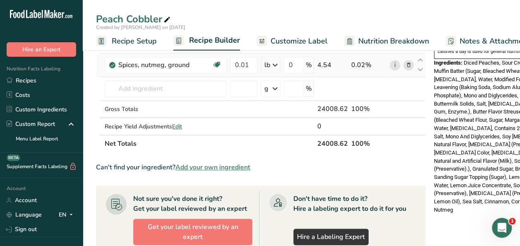
scroll to position [207, 0]
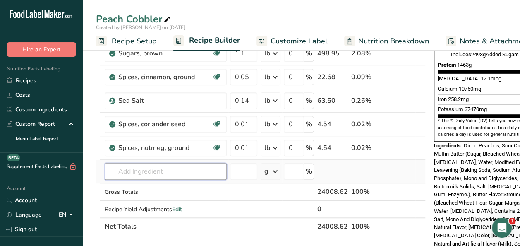
click at [125, 169] on input "text" at bounding box center [166, 171] width 122 height 17
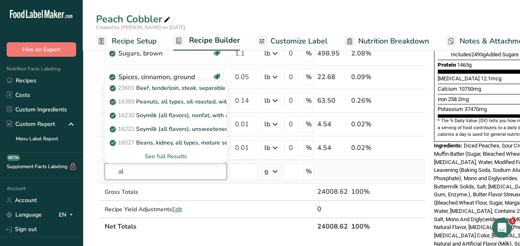
type input "a"
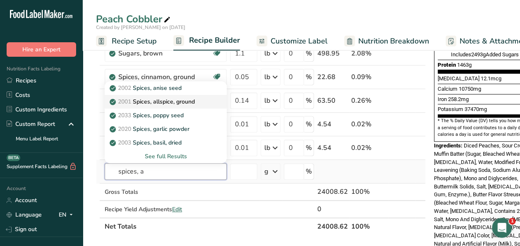
type input "spices, a"
click at [186, 98] on p "2001 Spices, allspice, ground" at bounding box center [152, 101] width 83 height 9
type input "Spices, allspice, ground"
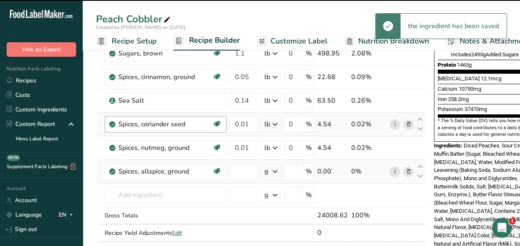
type input "0"
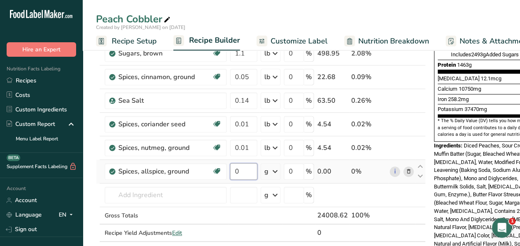
click at [240, 169] on input "0" at bounding box center [243, 171] width 27 height 17
type input "0.01"
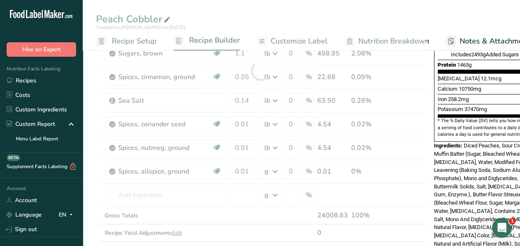
click at [275, 164] on div "Ingredient * Amount * Unit * Waste * .a-a{fill:#347362;}.b-a{fill:#fff;} Grams …" at bounding box center [260, 71] width 329 height 376
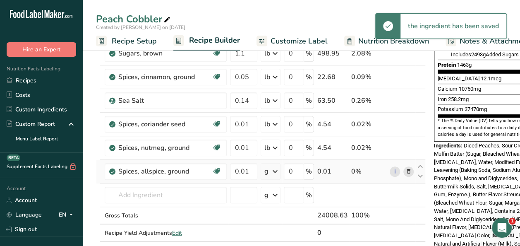
click at [275, 166] on icon at bounding box center [275, 171] width 10 height 15
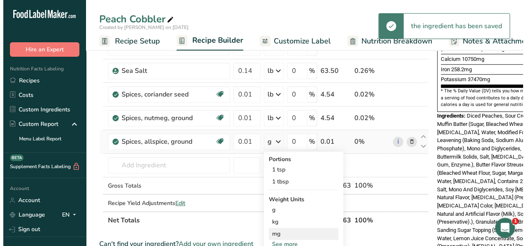
scroll to position [289, 0]
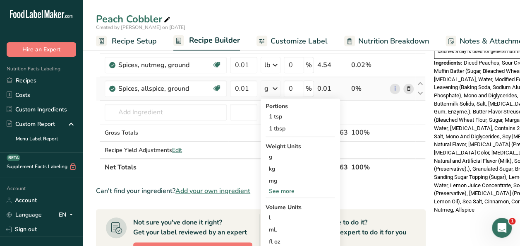
click at [275, 187] on div "See more" at bounding box center [299, 190] width 69 height 9
click at [280, 202] on div "lb" at bounding box center [299, 204] width 69 height 12
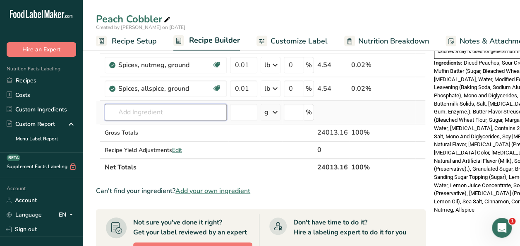
click at [153, 107] on input "text" at bounding box center [166, 112] width 122 height 17
type input "t"
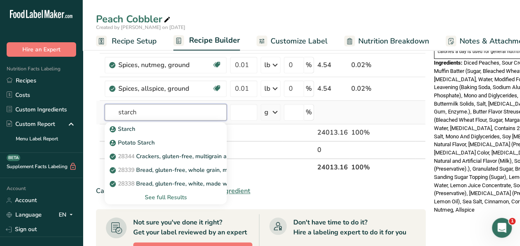
type input "starch"
click at [172, 196] on div "See full Results" at bounding box center [165, 197] width 109 height 9
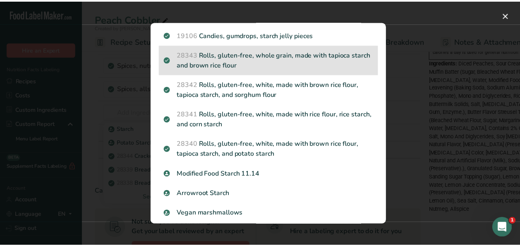
scroll to position [237, 0]
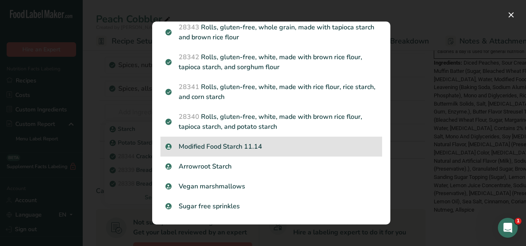
click at [236, 148] on p "Modified Food Starch 11.14" at bounding box center [271, 146] width 212 height 10
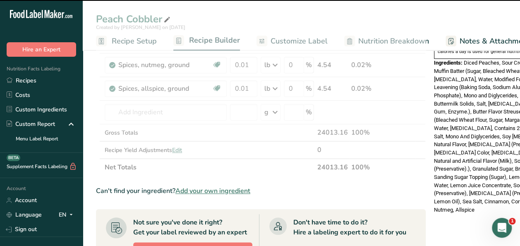
type input "0"
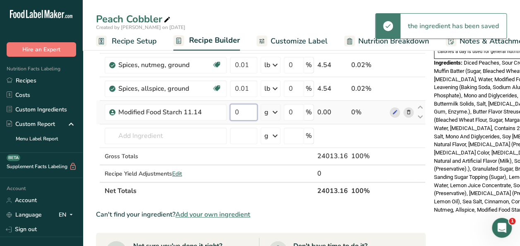
click at [247, 106] on input "0" at bounding box center [243, 112] width 27 height 17
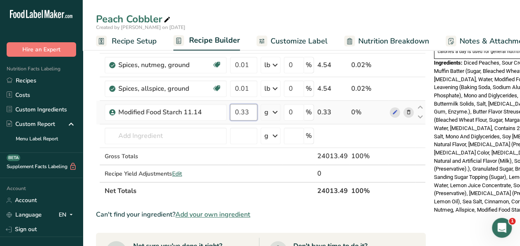
type input "0.33"
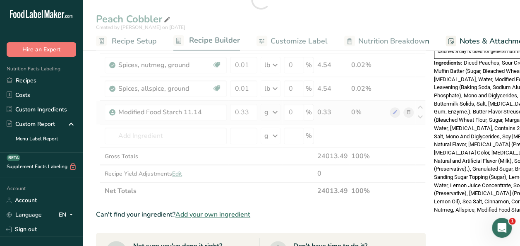
click at [277, 110] on div "Ingredient * Amount * Unit * Waste * .a-a{fill:#347362;}.b-a{fill:#fff;} Grams …" at bounding box center [260, -1] width 329 height 399
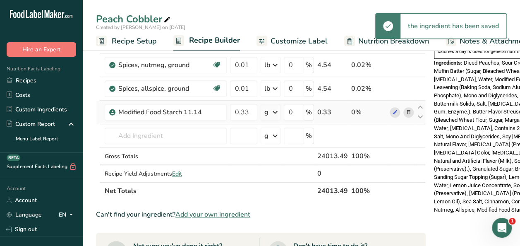
click at [277, 109] on icon at bounding box center [275, 112] width 10 height 15
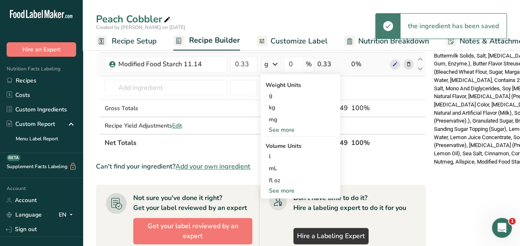
scroll to position [372, 0]
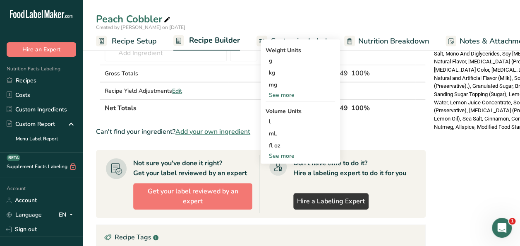
click at [288, 93] on div "See more" at bounding box center [299, 95] width 69 height 9
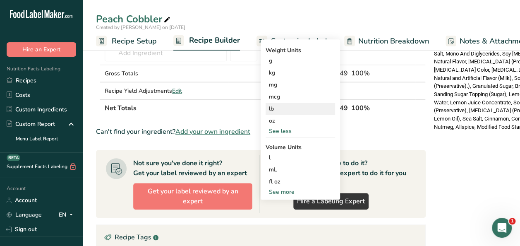
click at [285, 104] on div "lb" at bounding box center [299, 109] width 69 height 12
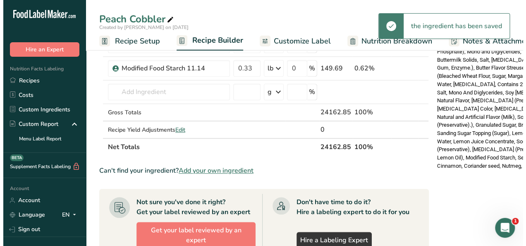
scroll to position [289, 0]
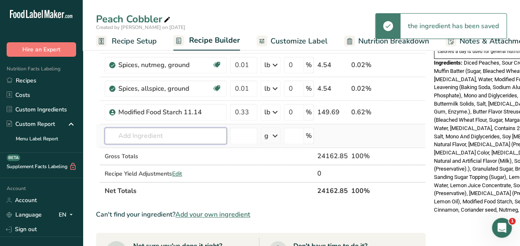
click at [124, 133] on input "text" at bounding box center [166, 135] width 122 height 17
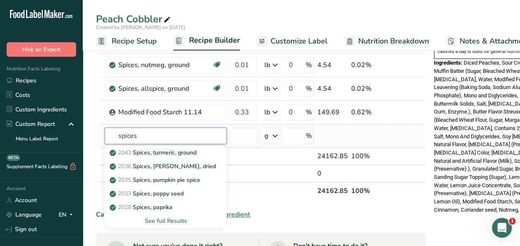
type input "spices"
click at [169, 216] on div "See full Results" at bounding box center [165, 220] width 109 height 9
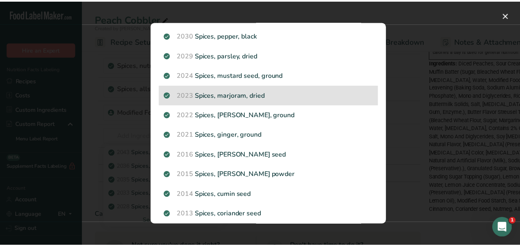
scroll to position [533, 0]
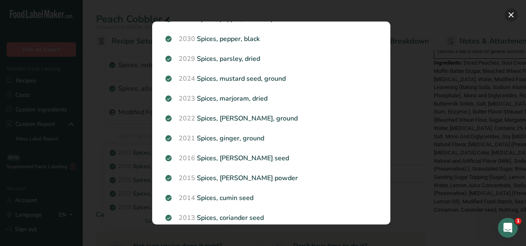
click at [509, 13] on button "Search results modal" at bounding box center [510, 14] width 13 height 13
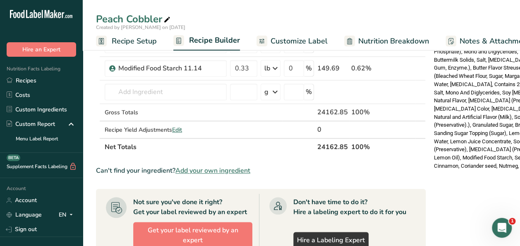
scroll to position [289, 0]
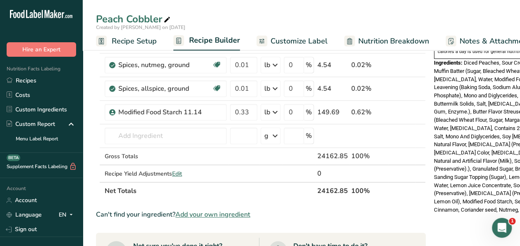
click at [136, 42] on span "Recipe Setup" at bounding box center [134, 41] width 45 height 11
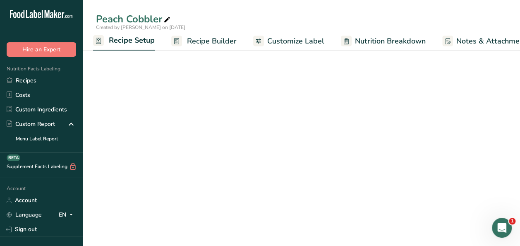
scroll to position [81, 0]
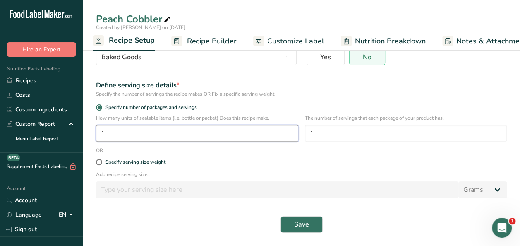
click at [109, 131] on input "1" at bounding box center [197, 133] width 202 height 17
type input "142.13"
click at [299, 221] on span "Save" at bounding box center [301, 224] width 15 height 10
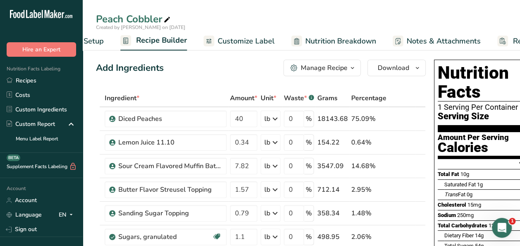
click at [241, 40] on span "Customize Label" at bounding box center [245, 41] width 57 height 11
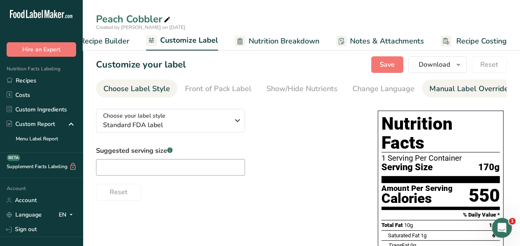
click at [449, 86] on div "Manual Label Override" at bounding box center [468, 88] width 79 height 11
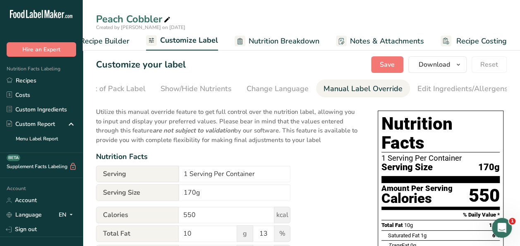
scroll to position [0, 190]
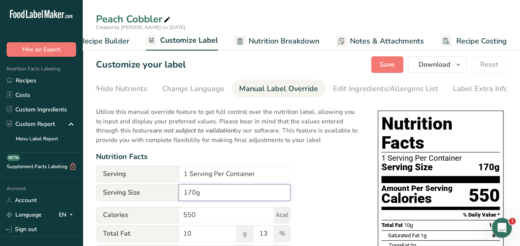
click at [184, 194] on input "170g" at bounding box center [235, 192] width 112 height 17
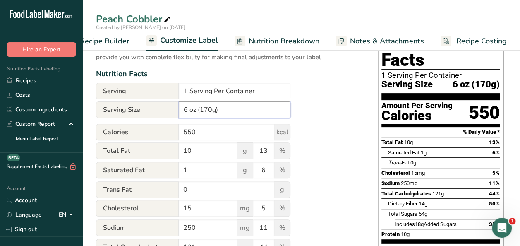
scroll to position [0, 0]
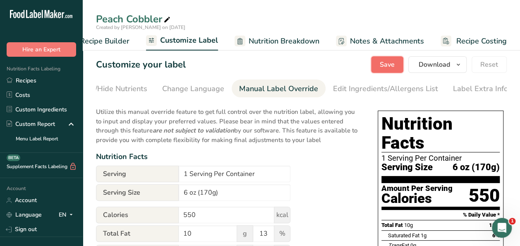
click at [388, 64] on span "Save" at bounding box center [386, 65] width 15 height 10
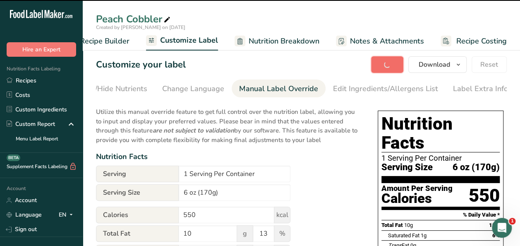
type input "6 oz (170g)"
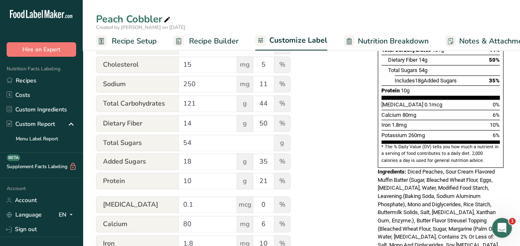
click at [139, 43] on span "Recipe Setup" at bounding box center [134, 41] width 45 height 11
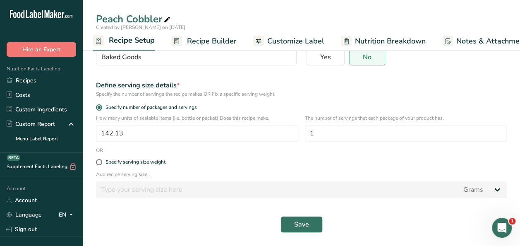
scroll to position [81, 0]
click at [207, 40] on span "Recipe Builder" at bounding box center [212, 41] width 50 height 11
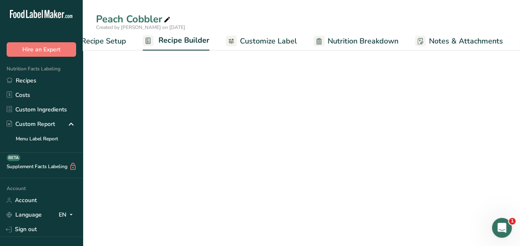
scroll to position [0, 80]
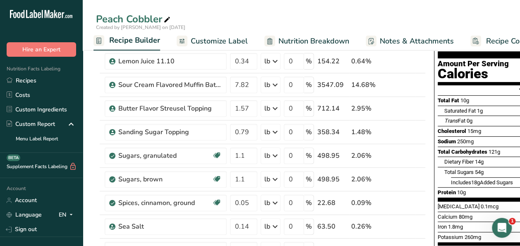
click at [166, 17] on icon at bounding box center [166, 20] width 7 height 12
type input "Peach Cobbler [DATE]"
click at [459, 213] on span "80mg" at bounding box center [465, 216] width 14 height 6
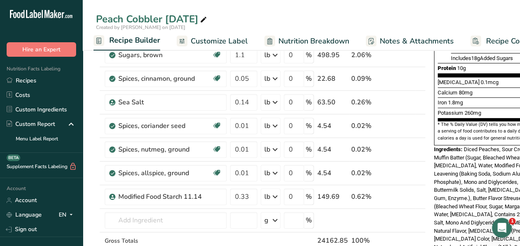
scroll to position [0, 0]
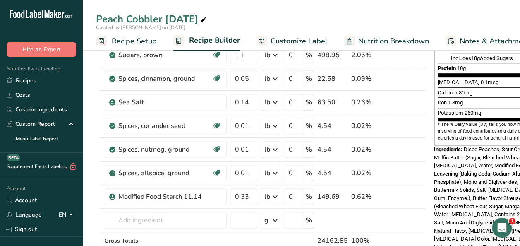
click at [124, 37] on span "Recipe Setup" at bounding box center [134, 41] width 45 height 11
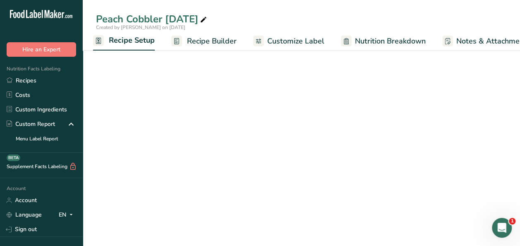
scroll to position [81, 0]
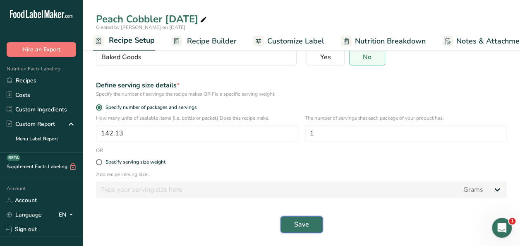
click at [301, 226] on span "Save" at bounding box center [301, 224] width 15 height 10
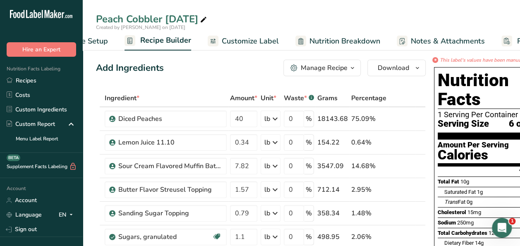
scroll to position [0, 54]
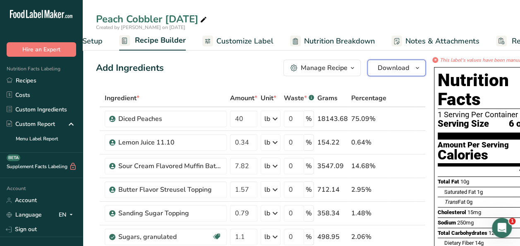
click at [415, 69] on icon "button" at bounding box center [417, 68] width 7 height 10
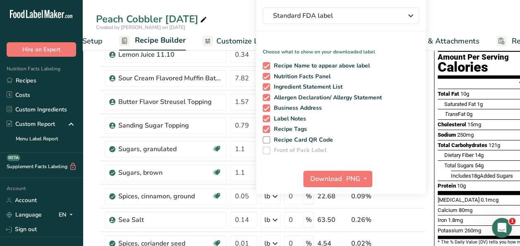
scroll to position [124, 0]
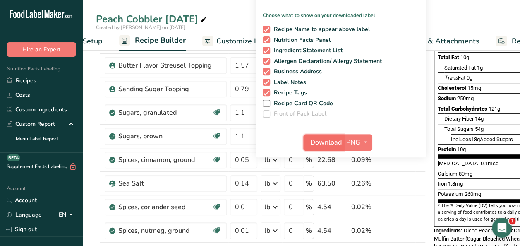
click at [321, 141] on span "Download" at bounding box center [325, 142] width 31 height 10
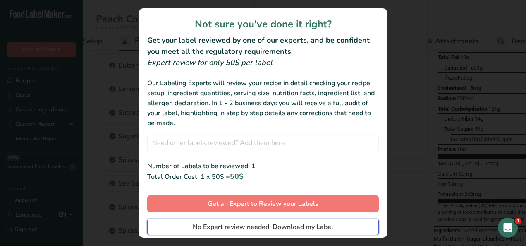
click at [223, 229] on span "No Expert review needed. Download my Label" at bounding box center [263, 227] width 141 height 10
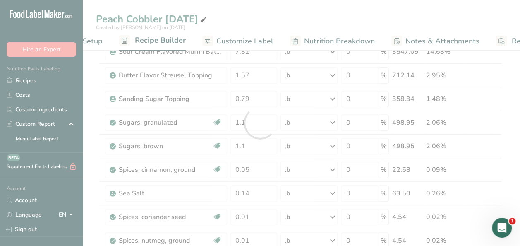
scroll to position [0, 0]
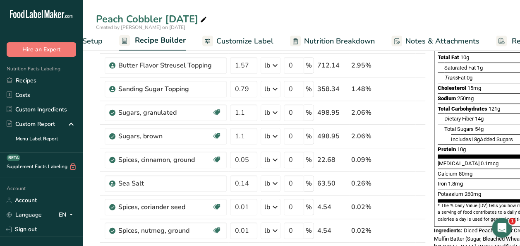
click at [474, 126] on span "54g" at bounding box center [478, 129] width 9 height 6
click at [250, 42] on span "Customize Label" at bounding box center [244, 41] width 57 height 11
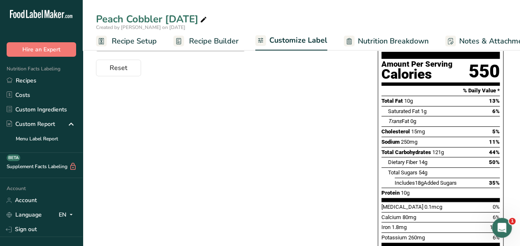
click at [127, 38] on span "Recipe Setup" at bounding box center [134, 41] width 45 height 11
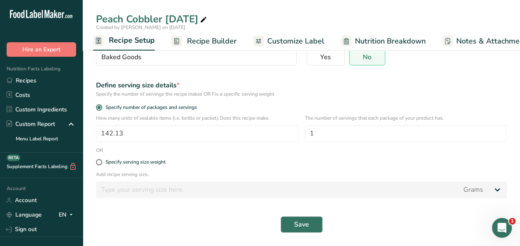
scroll to position [81, 0]
click at [230, 46] on span "Recipe Builder" at bounding box center [212, 41] width 50 height 11
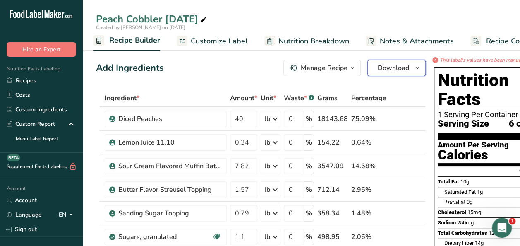
click at [417, 67] on icon "button" at bounding box center [417, 68] width 7 height 10
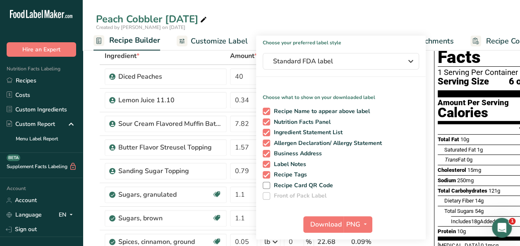
scroll to position [83, 0]
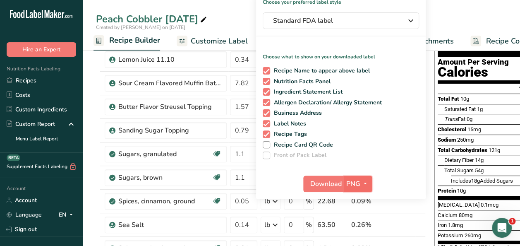
click at [365, 182] on icon "button" at bounding box center [365, 183] width 7 height 10
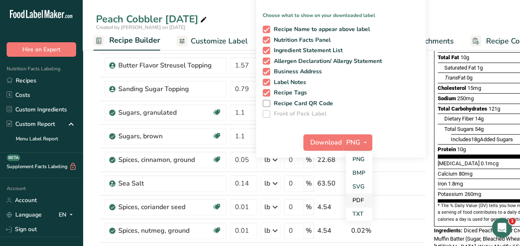
click at [357, 198] on link "PDF" at bounding box center [359, 200] width 26 height 14
click at [327, 143] on span "Download" at bounding box center [325, 142] width 31 height 10
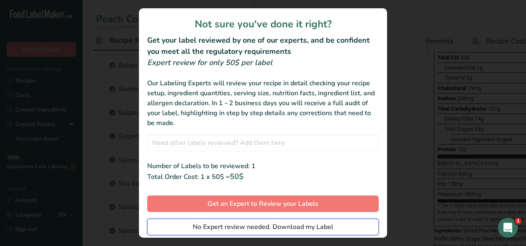
click at [286, 227] on span "No Expert review needed. Download my Label" at bounding box center [263, 227] width 141 height 10
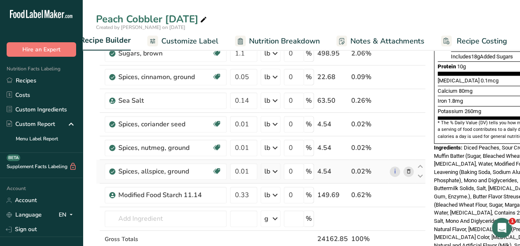
scroll to position [289, 0]
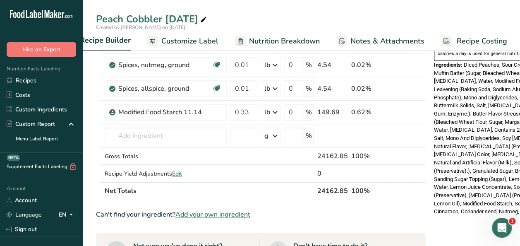
click at [281, 37] on span "Nutrition Breakdown" at bounding box center [284, 41] width 71 height 11
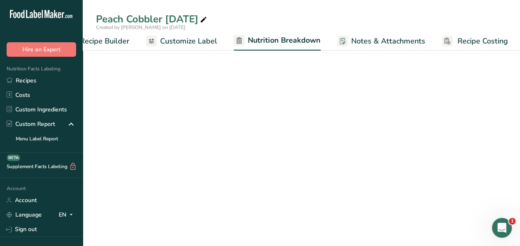
scroll to position [0, 110]
select select "Calories"
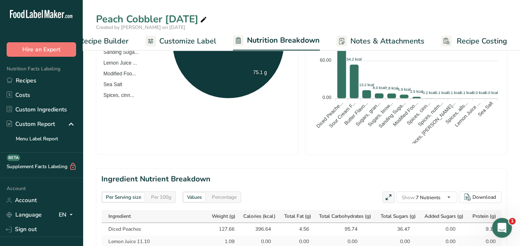
scroll to position [248, 0]
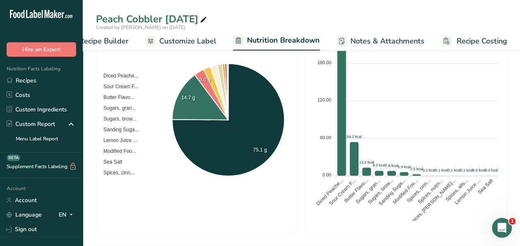
click at [390, 42] on span "Notes & Attachments" at bounding box center [387, 41] width 74 height 11
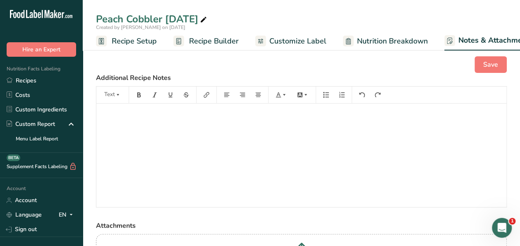
click at [209, 44] on span "Recipe Builder" at bounding box center [214, 41] width 50 height 11
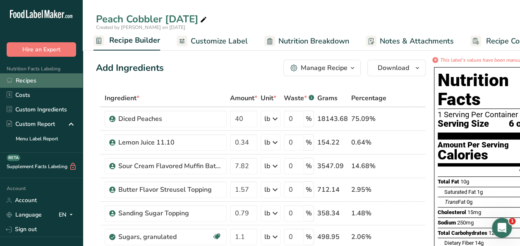
click at [31, 80] on link "Recipes" at bounding box center [41, 80] width 83 height 14
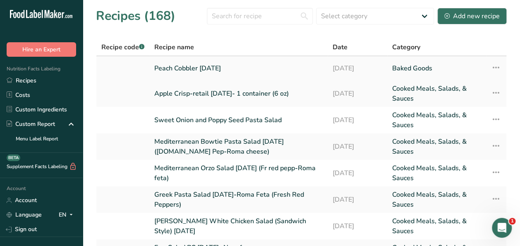
click at [201, 67] on link "Peach Cobbler [DATE]" at bounding box center [238, 68] width 168 height 17
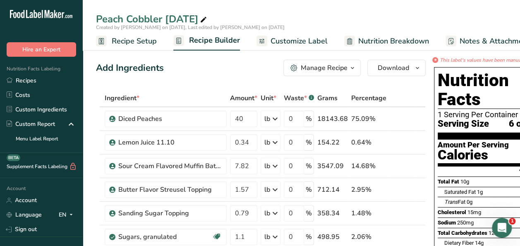
click at [203, 18] on icon at bounding box center [203, 20] width 7 height 12
type input "Peach Cobbler [DATE]-retail (6 oz)"
click at [465, 114] on section "Nutrition Facts 1 Serving Per Container Serving Size 6 oz (170g)" at bounding box center [496, 105] width 118 height 69
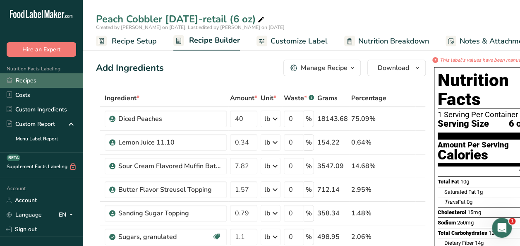
click at [23, 79] on link "Recipes" at bounding box center [41, 80] width 83 height 14
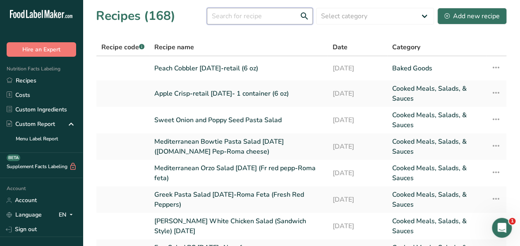
click at [244, 16] on input "text" at bounding box center [260, 16] width 106 height 17
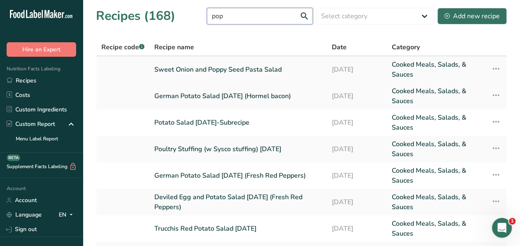
type input "pop"
click at [239, 71] on link "Sweet Onion and Poppy Seed Pasta Salad" at bounding box center [237, 70] width 167 height 20
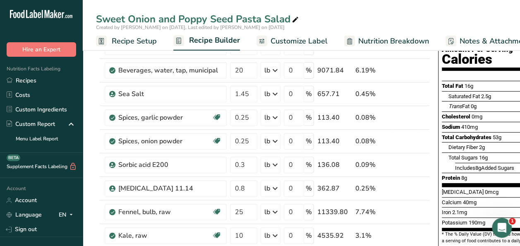
scroll to position [41, 0]
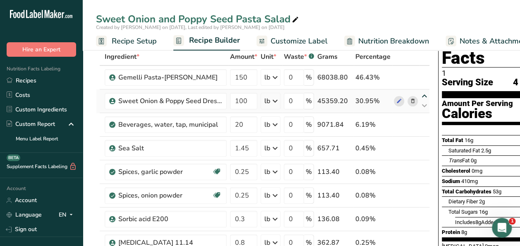
click at [422, 96] on icon at bounding box center [424, 96] width 10 height 6
type input "100"
type input "150"
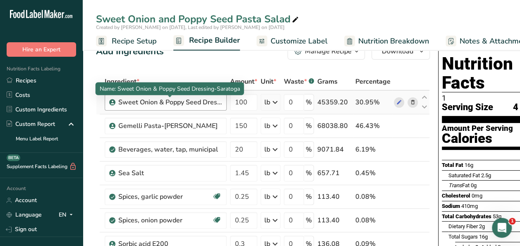
scroll to position [0, 0]
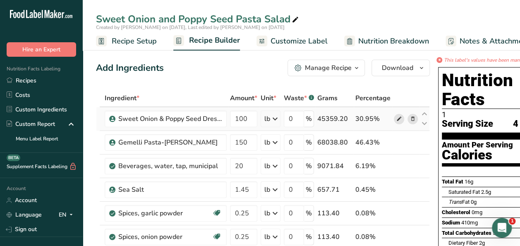
click at [398, 119] on icon at bounding box center [399, 118] width 6 height 9
click at [397, 121] on icon at bounding box center [399, 118] width 6 height 9
click at [356, 67] on icon "button" at bounding box center [356, 68] width 7 height 10
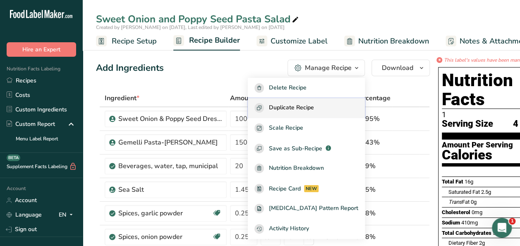
click at [312, 106] on span "Duplicate Recipe" at bounding box center [291, 108] width 45 height 10
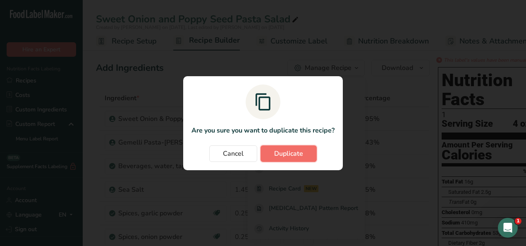
click at [307, 155] on button "Duplicate" at bounding box center [288, 153] width 56 height 17
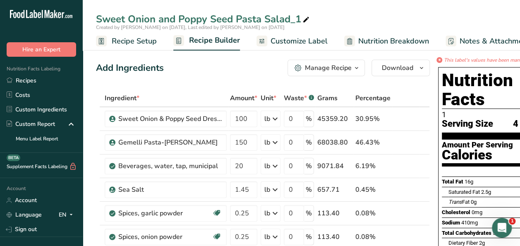
click at [298, 18] on div "Sweet Onion and Poppy Seed Pasta Salad_1" at bounding box center [203, 19] width 215 height 15
type input "Sweet Onion and Poppy Seed Pasta Salad-recent no water [DATE]"
click at [505, 149] on div "Calories" at bounding box center [476, 155] width 71 height 12
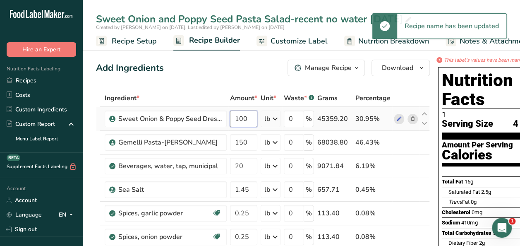
click at [248, 117] on input "100" at bounding box center [243, 118] width 27 height 17
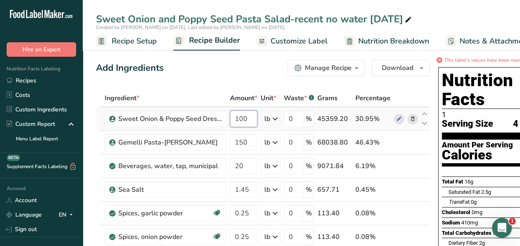
click at [240, 116] on input "100" at bounding box center [243, 118] width 27 height 17
type input "120"
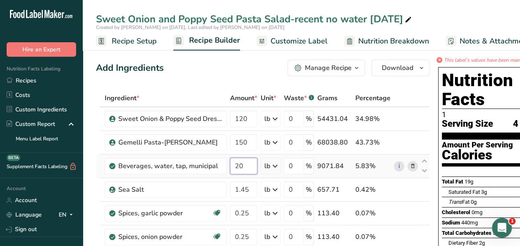
click at [250, 167] on input "20" at bounding box center [243, 165] width 27 height 17
click at [491, 196] on div "Trans Fat 0g" at bounding box center [504, 201] width 112 height 10
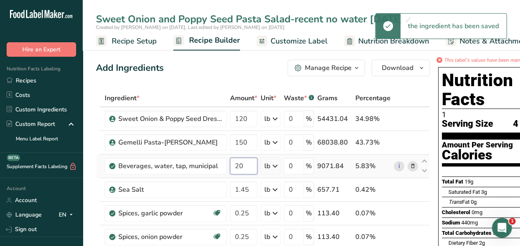
click at [243, 164] on input "20" at bounding box center [243, 165] width 27 height 17
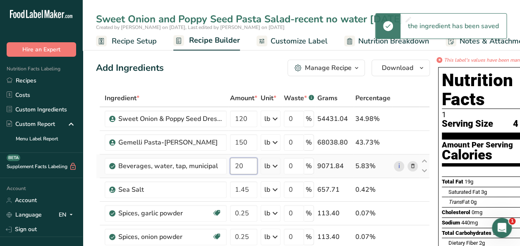
click at [248, 166] on input "20" at bounding box center [243, 165] width 27 height 17
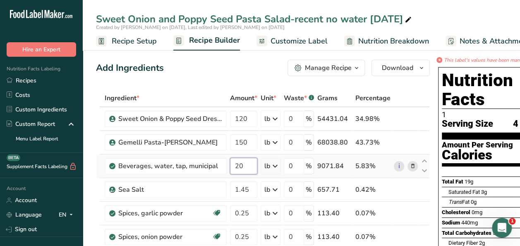
type input "2"
click at [453, 198] on icon "Trans" at bounding box center [455, 201] width 14 height 6
click at [412, 166] on icon at bounding box center [413, 166] width 6 height 9
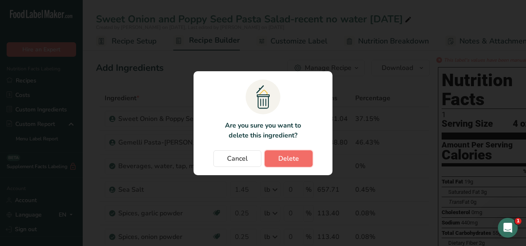
click at [279, 157] on span "Delete" at bounding box center [288, 158] width 21 height 10
type input "1.45"
type input "0.25"
type input "0.3"
type input "0.8"
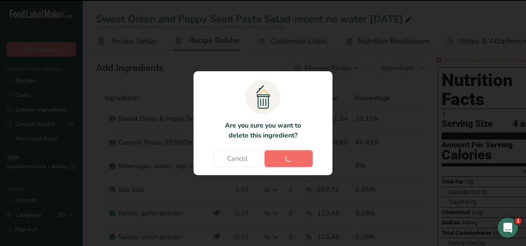
type input "25"
type input "10"
type input "15"
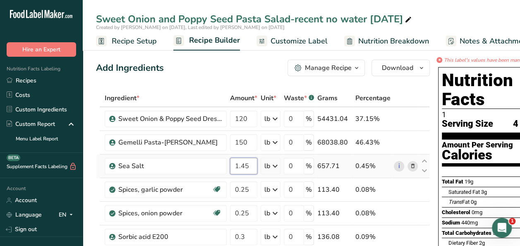
click at [246, 163] on input "1.45" at bounding box center [243, 165] width 27 height 17
type input "1.50"
click at [489, 186] on div "Saturated Fat 3g 15%" at bounding box center [504, 191] width 112 height 10
click at [250, 188] on input "0.25" at bounding box center [243, 189] width 27 height 17
type input "0.30"
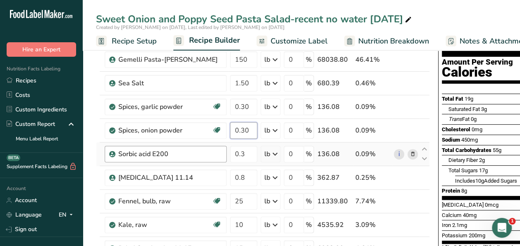
scroll to position [124, 0]
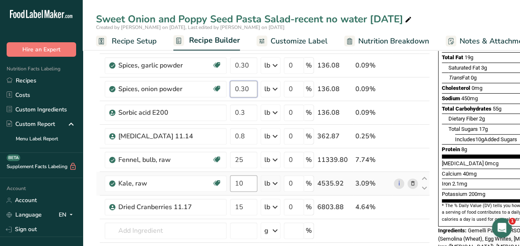
type input "0.30"
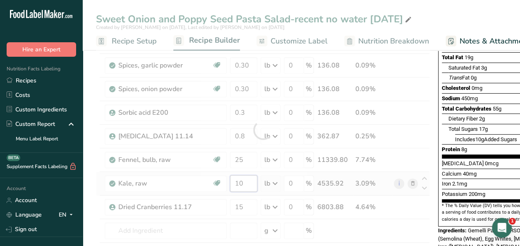
click at [243, 179] on div "Ingredient * Amount * Unit * Waste * .a-a{fill:#347362;}.b-a{fill:#fff;} Grams …" at bounding box center [263, 129] width 334 height 329
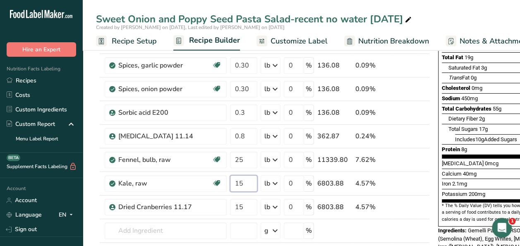
type input "15"
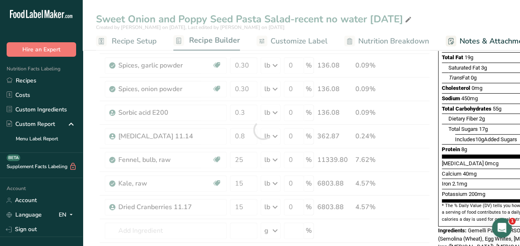
click at [442, 202] on section "* The % Daily Value (DV) tells you how much a nutrient in a serving of food con…" at bounding box center [500, 212] width 118 height 20
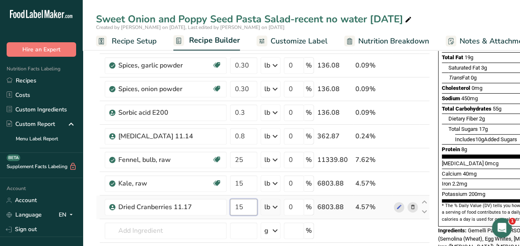
click at [242, 205] on input "15" at bounding box center [243, 206] width 27 height 17
type input "12"
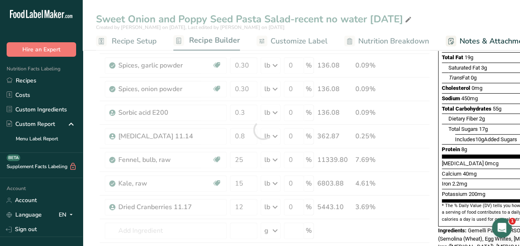
click at [467, 202] on section "* The % Daily Value (DV) tells you how much a nutrient in a serving of food con…" at bounding box center [500, 212] width 118 height 20
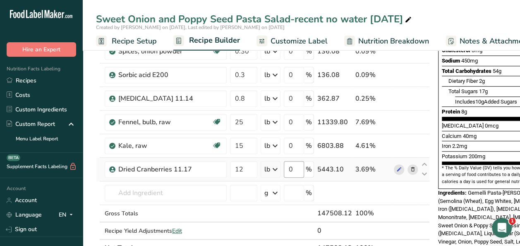
scroll to position [207, 0]
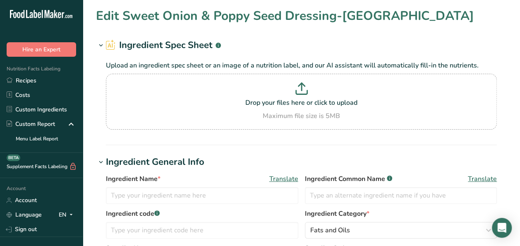
type input "Sweet Onion & Poppy Seed Dressing-[GEOGRAPHIC_DATA]"
type input "Saratoga"
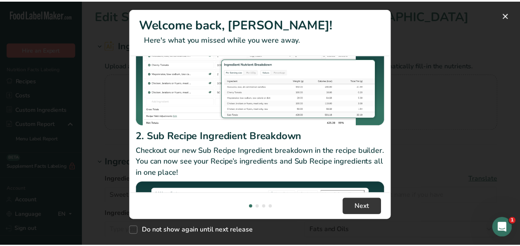
scroll to position [95, 0]
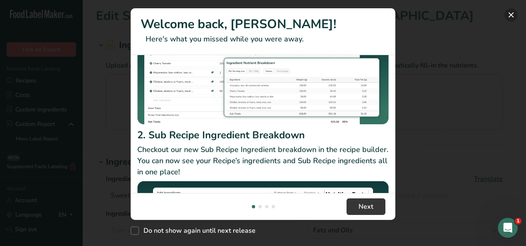
click at [511, 17] on button "New Features" at bounding box center [510, 14] width 13 height 13
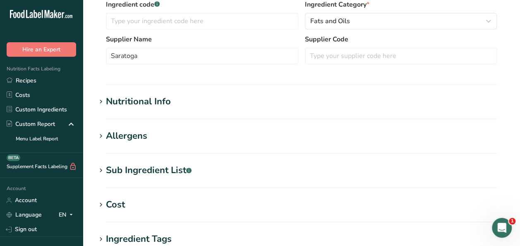
scroll to position [165, 0]
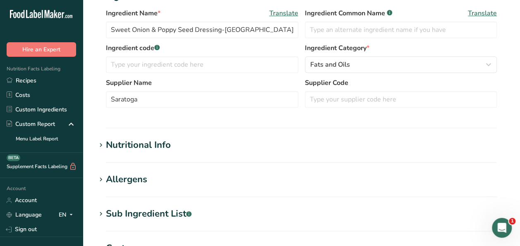
click at [163, 212] on div "Sub Ingredient List .a-a{fill:#347362;}.b-a{fill:#fff;}" at bounding box center [149, 214] width 86 height 14
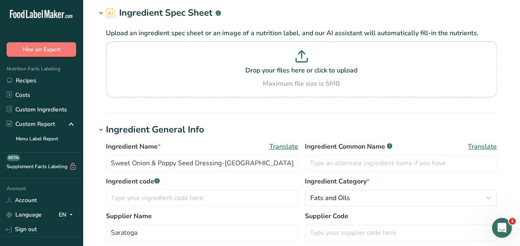
scroll to position [0, 0]
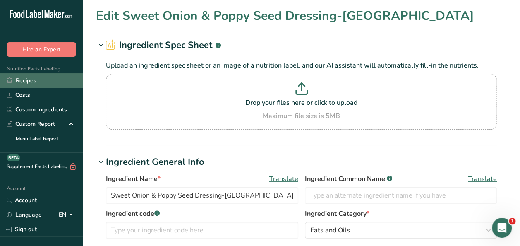
click at [19, 82] on link "Recipes" at bounding box center [41, 80] width 83 height 14
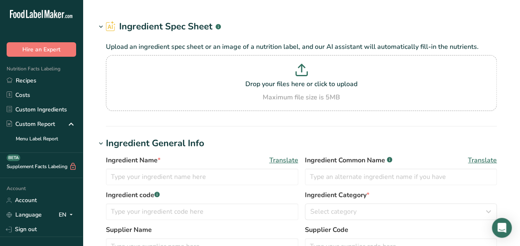
type input "Sweet Onion & Poppy Seed Dressing-[GEOGRAPHIC_DATA]"
type input "Saratoga"
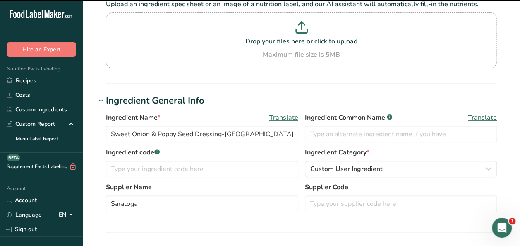
scroll to position [165, 0]
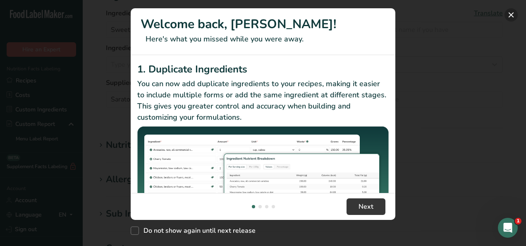
click at [511, 16] on button "New Features" at bounding box center [510, 14] width 13 height 13
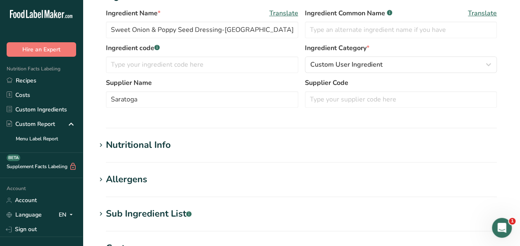
scroll to position [248, 0]
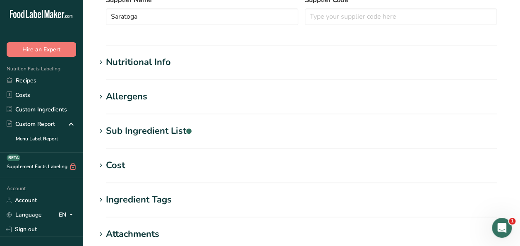
click at [148, 62] on div "Nutritional Info" at bounding box center [138, 62] width 65 height 14
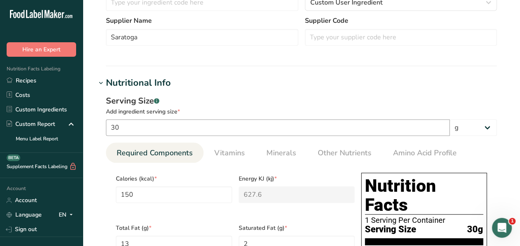
scroll to position [83, 0]
